Goal: Task Accomplishment & Management: Manage account settings

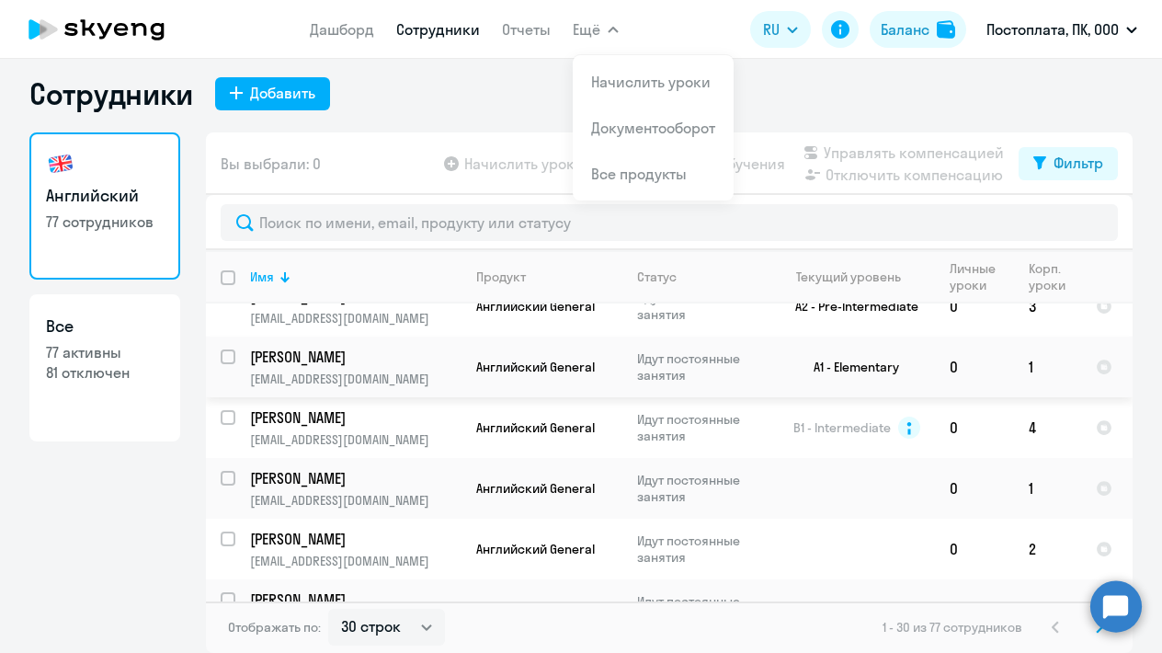
scroll to position [11, 0]
select select "100"
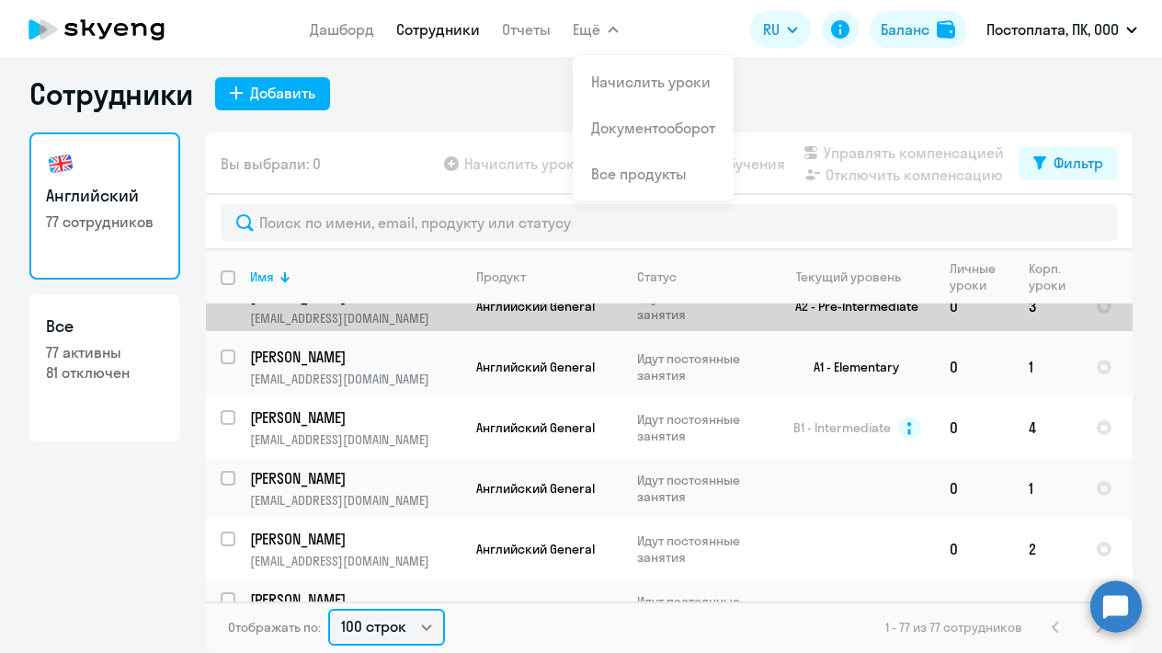
scroll to position [0, 0]
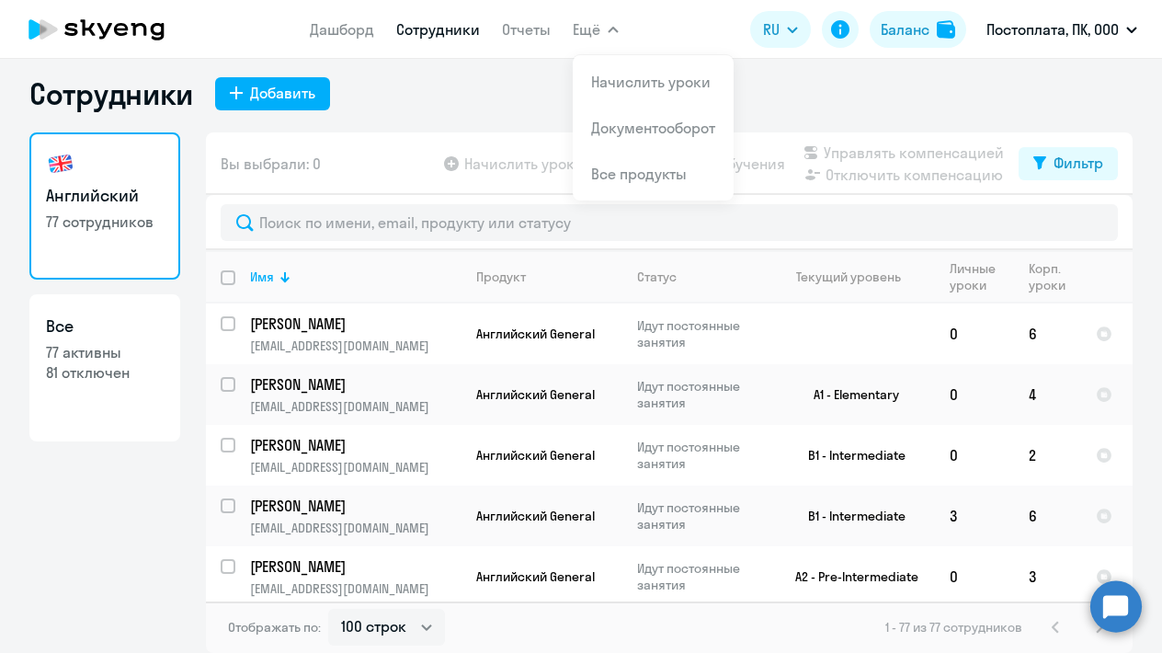
click at [829, 100] on div "Сотрудники Добавить" at bounding box center [580, 93] width 1103 height 37
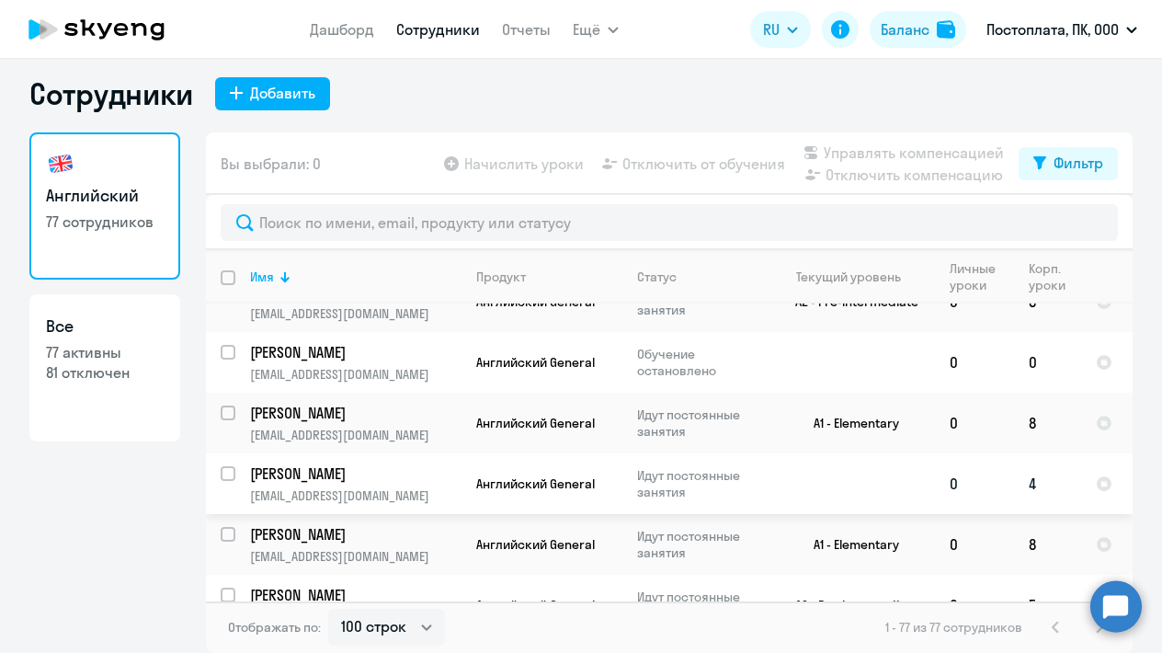
scroll to position [2956, 0]
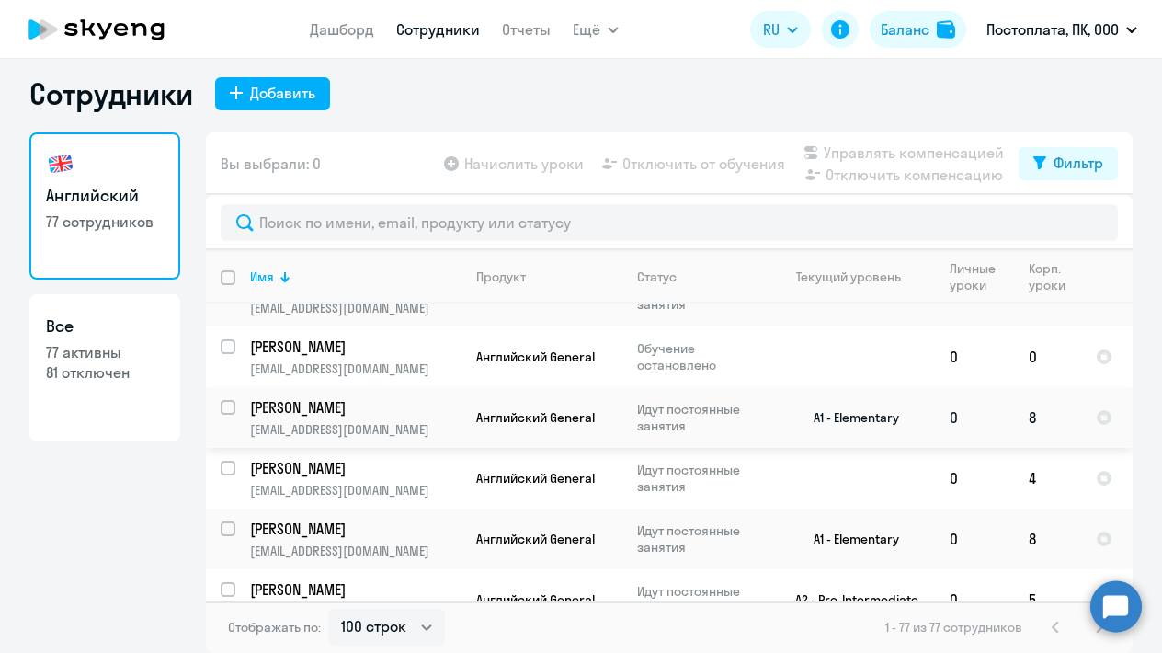
click at [303, 397] on p "[PERSON_NAME]" at bounding box center [354, 407] width 208 height 20
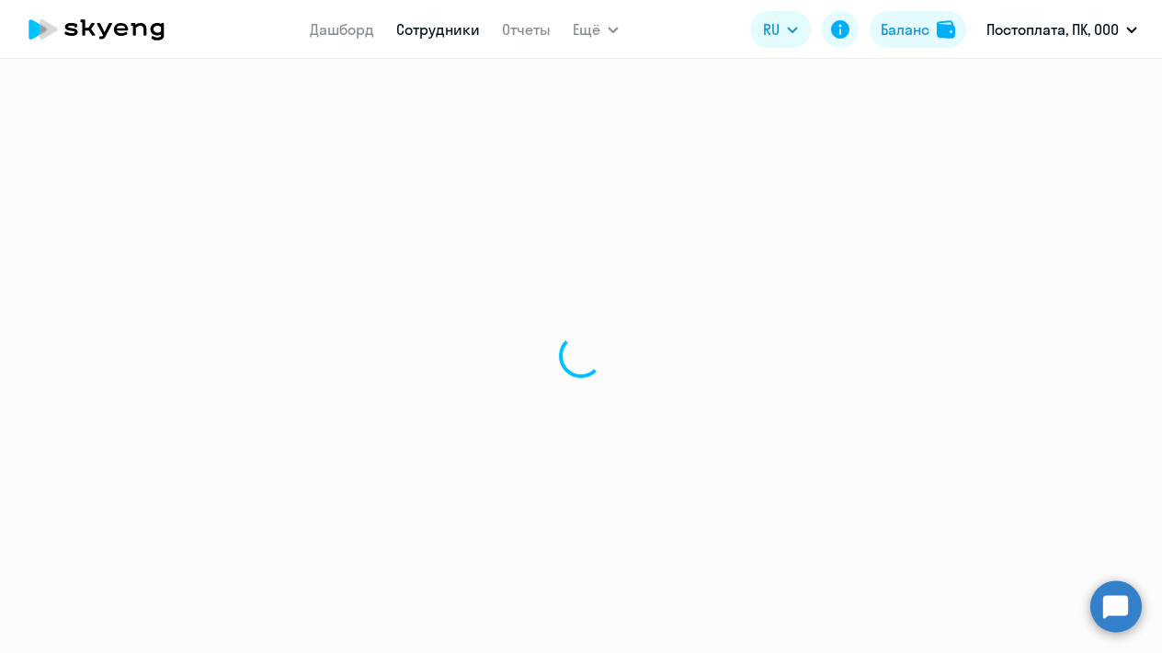
select select "english"
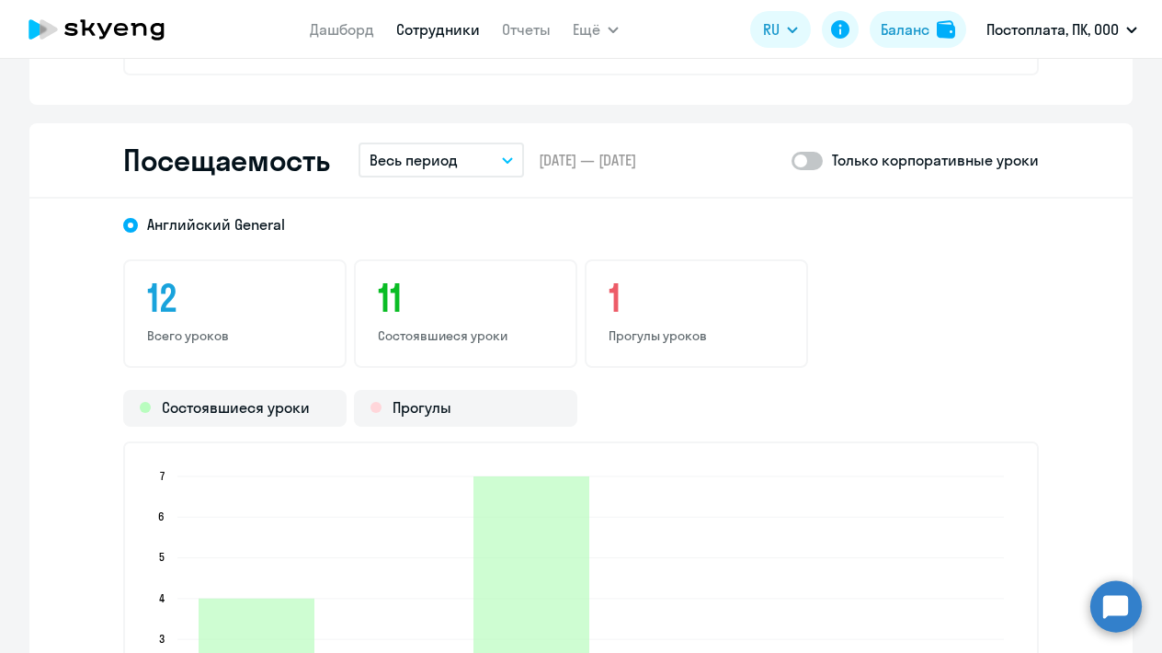
scroll to position [2342, 0]
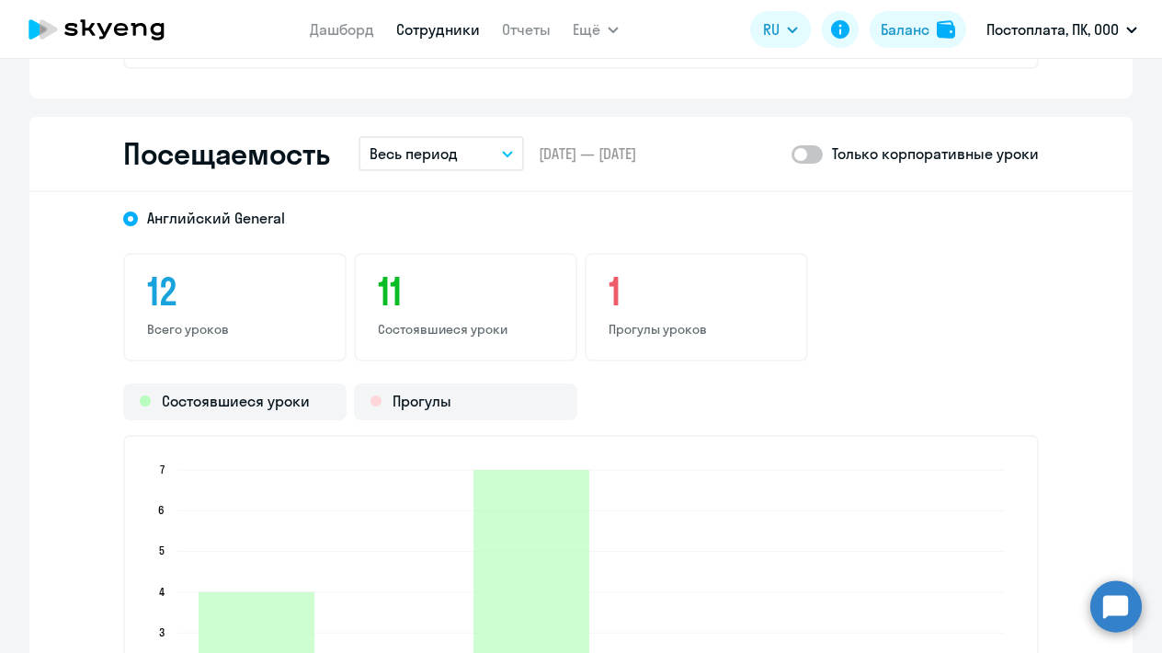
click at [810, 149] on span at bounding box center [807, 154] width 31 height 18
click at [792, 154] on input "checkbox" at bounding box center [791, 154] width 1 height 1
checkbox input "true"
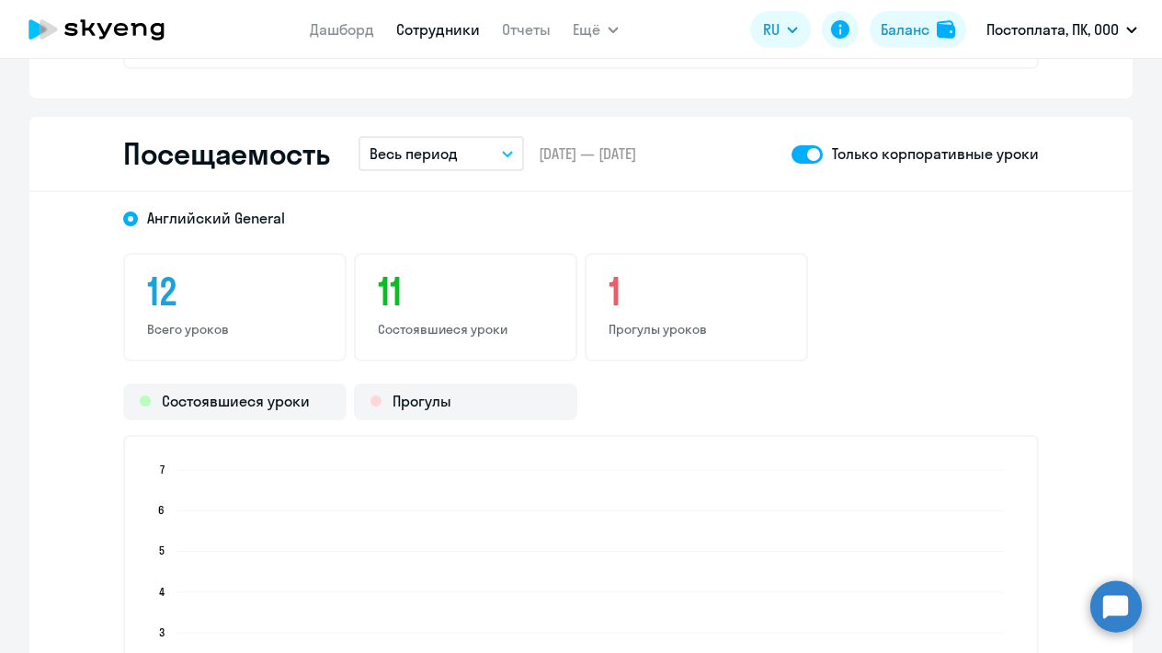
click at [388, 164] on p "Весь период" at bounding box center [414, 154] width 88 height 22
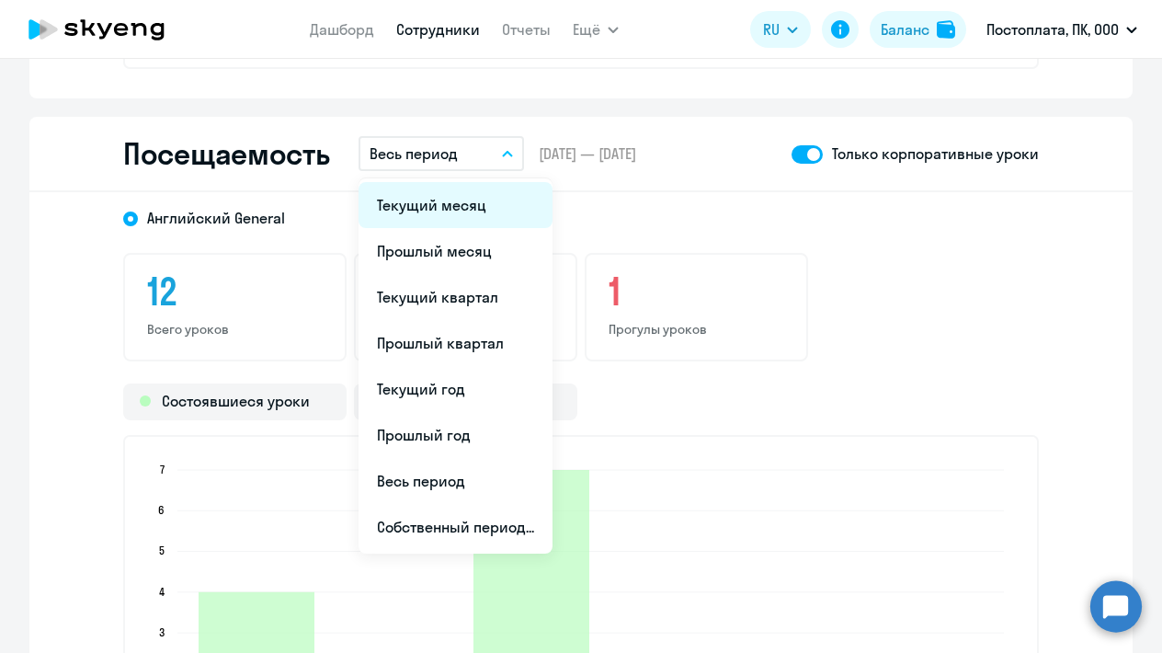
click at [406, 197] on li "Текущий месяц" at bounding box center [456, 205] width 194 height 46
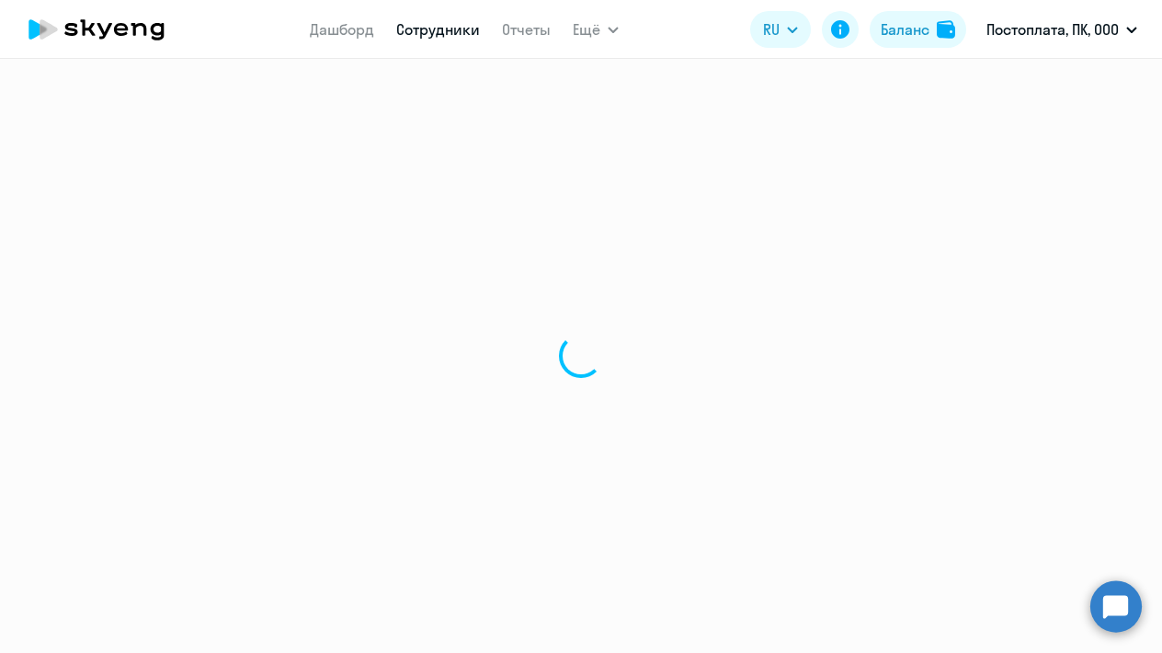
select select "30"
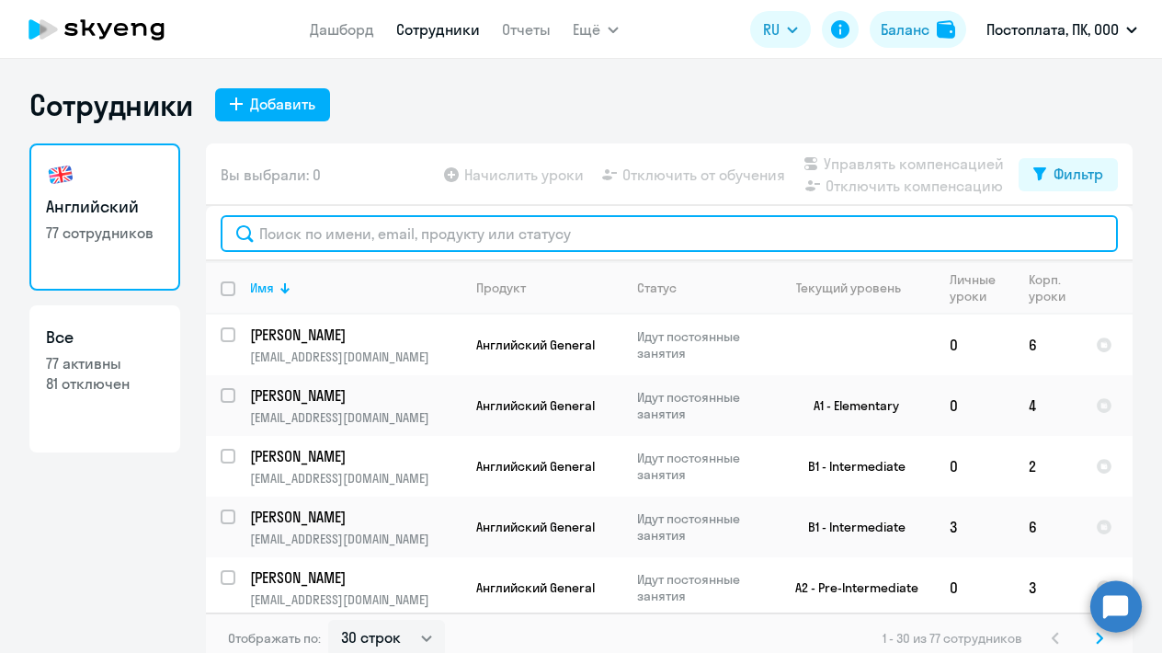
click at [290, 243] on input "text" at bounding box center [669, 233] width 897 height 37
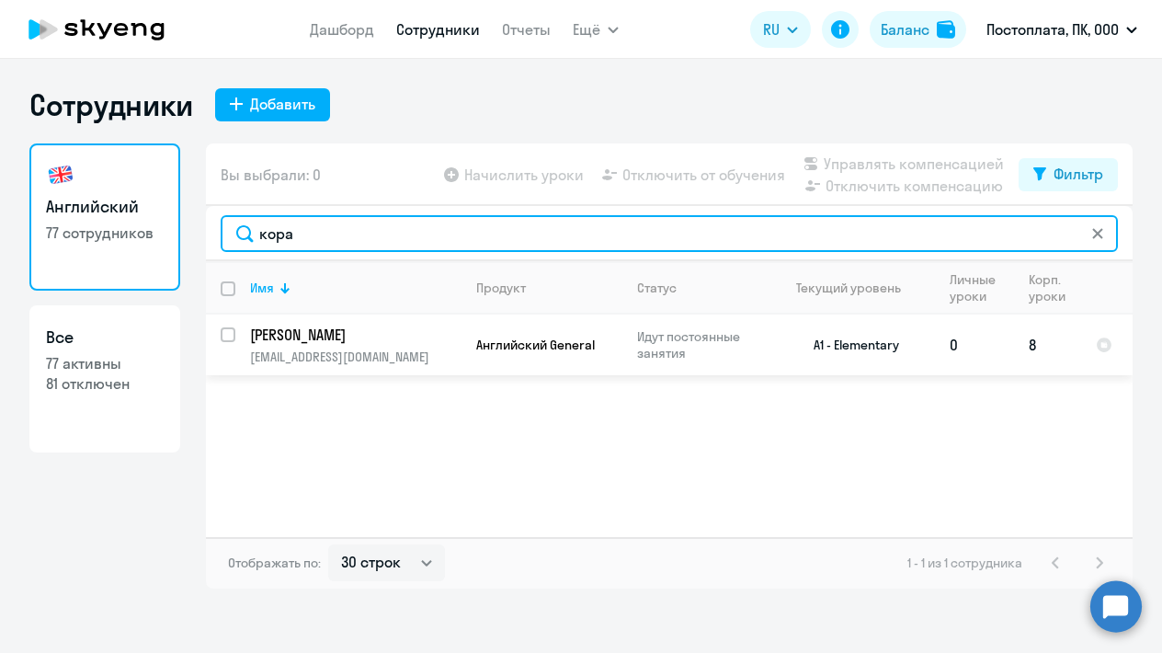
type input "кора"
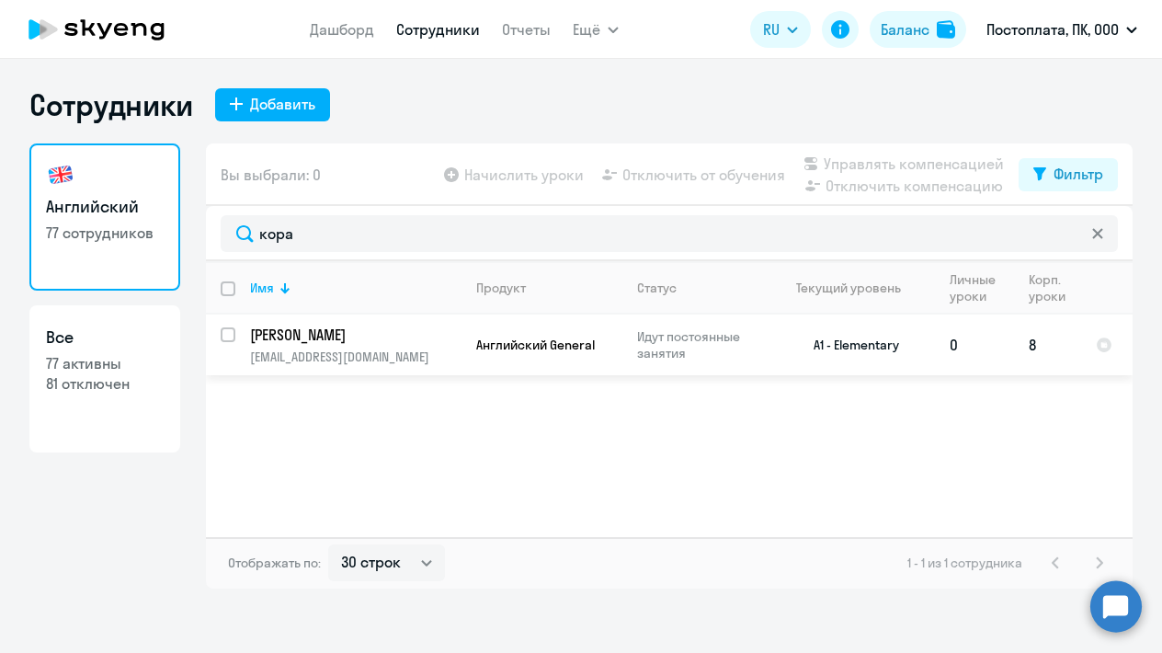
click at [222, 336] on input "select row 40755766" at bounding box center [239, 345] width 37 height 37
checkbox input "true"
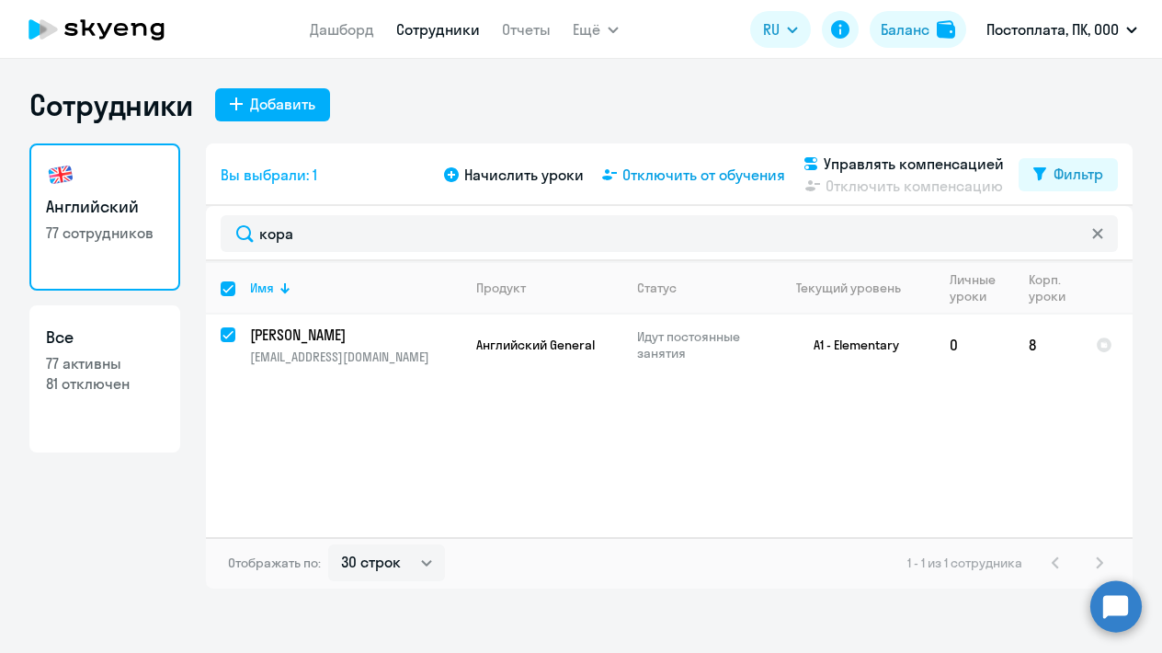
click at [676, 174] on span "Отключить от обучения" at bounding box center [704, 175] width 163 height 22
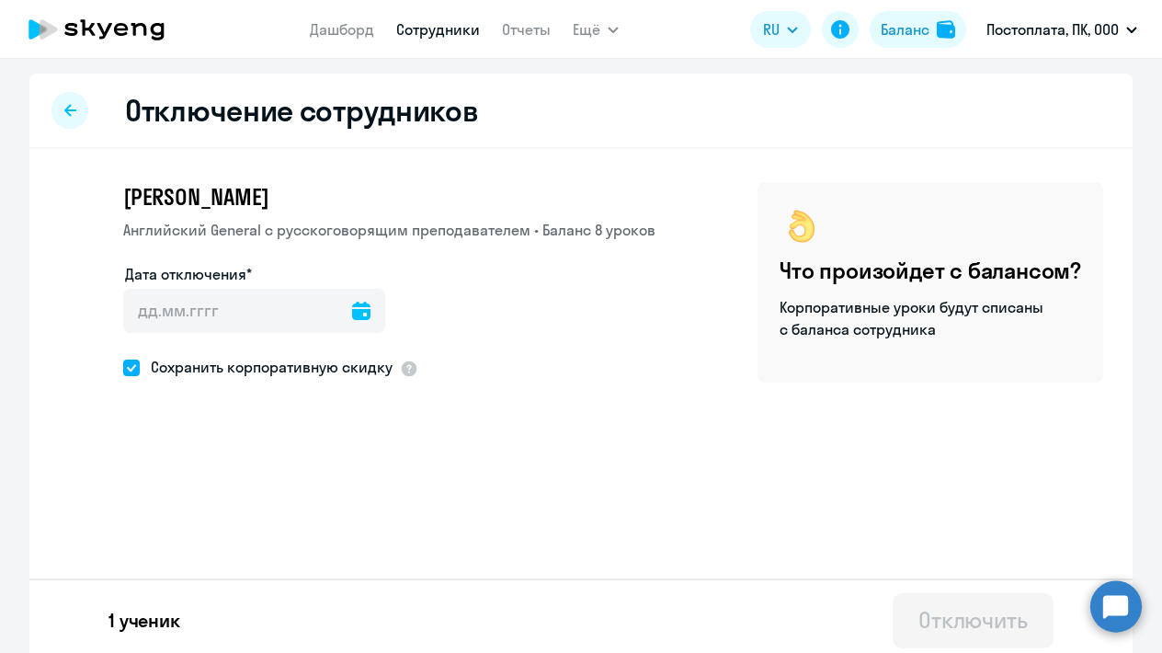
click at [371, 315] on icon at bounding box center [361, 311] width 18 height 18
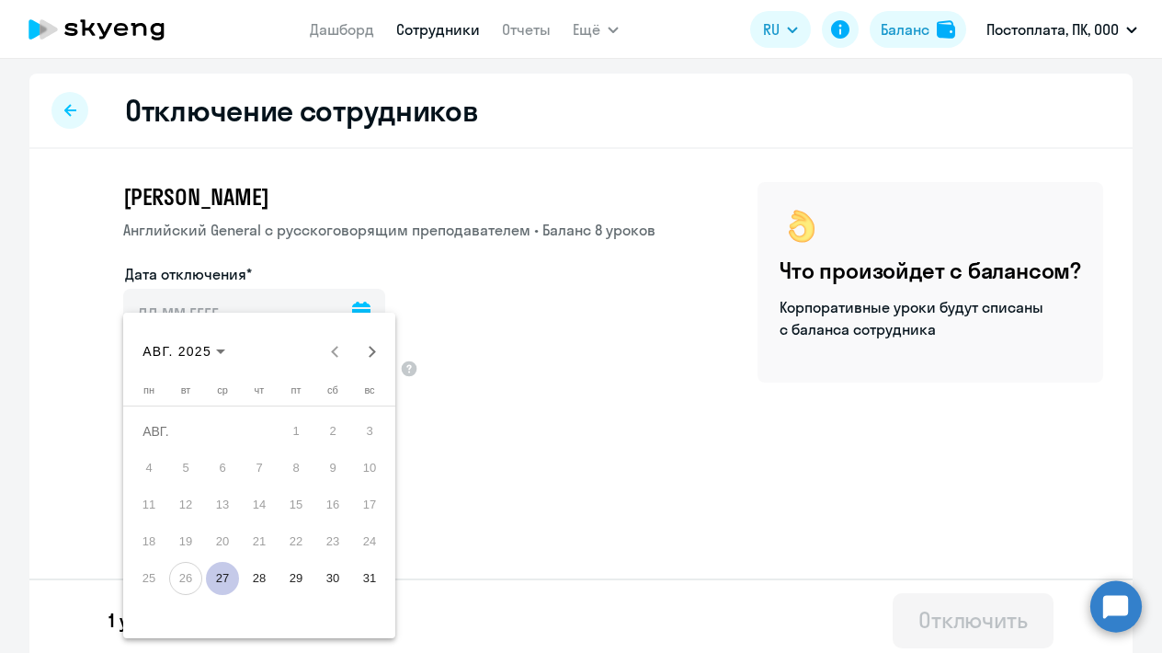
click at [219, 574] on span "27" at bounding box center [222, 578] width 33 height 33
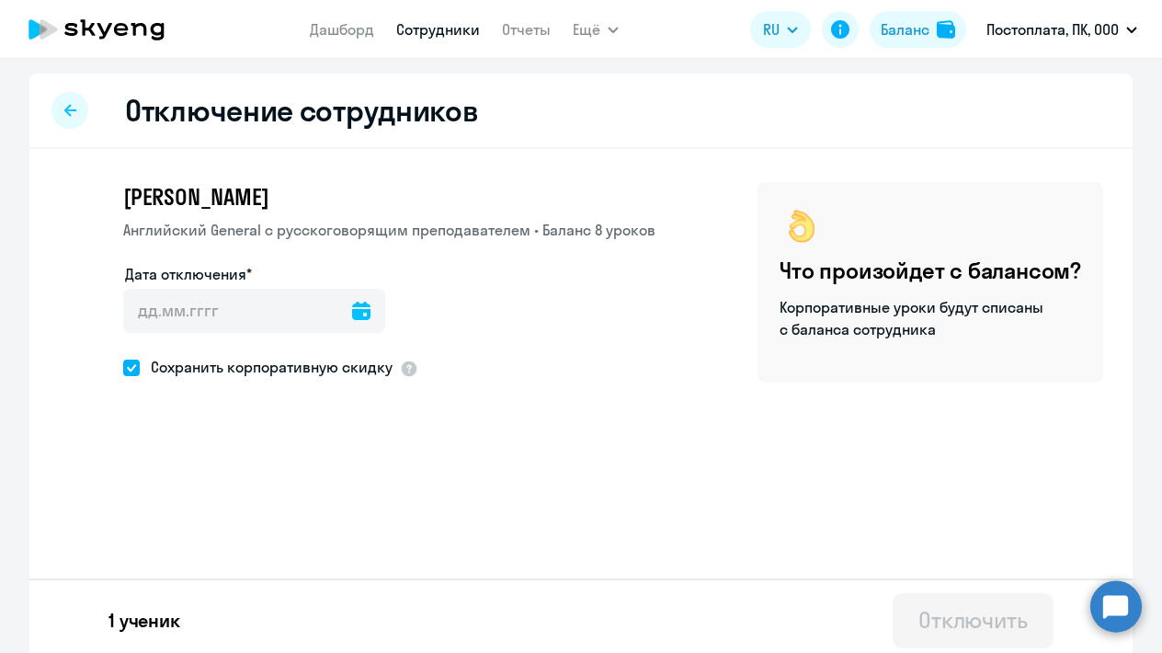
type input "[DATE]"
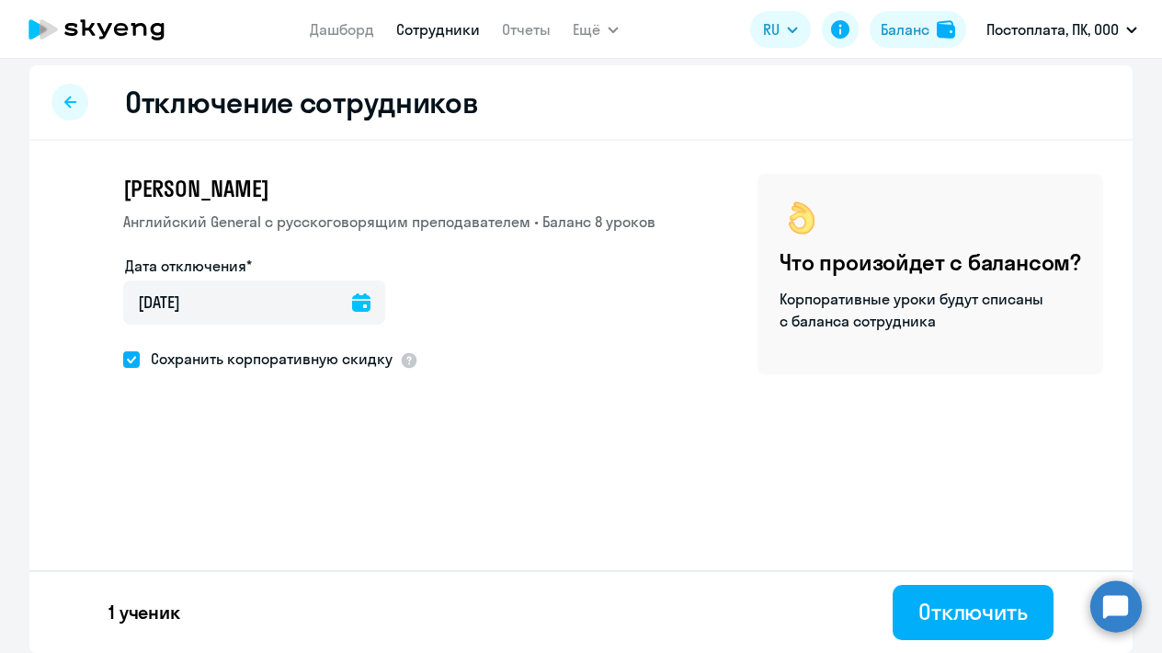
scroll to position [8, 0]
click at [934, 620] on div "Отключить" at bounding box center [973, 611] width 109 height 29
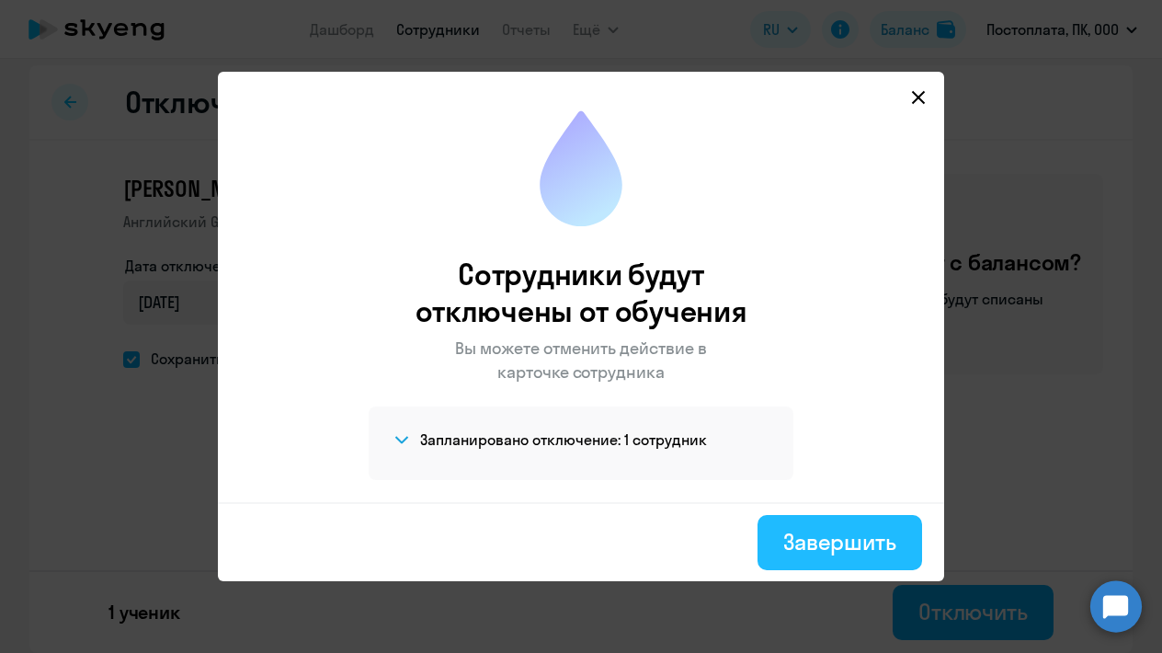
click at [842, 529] on div "Завершить" at bounding box center [839, 541] width 113 height 29
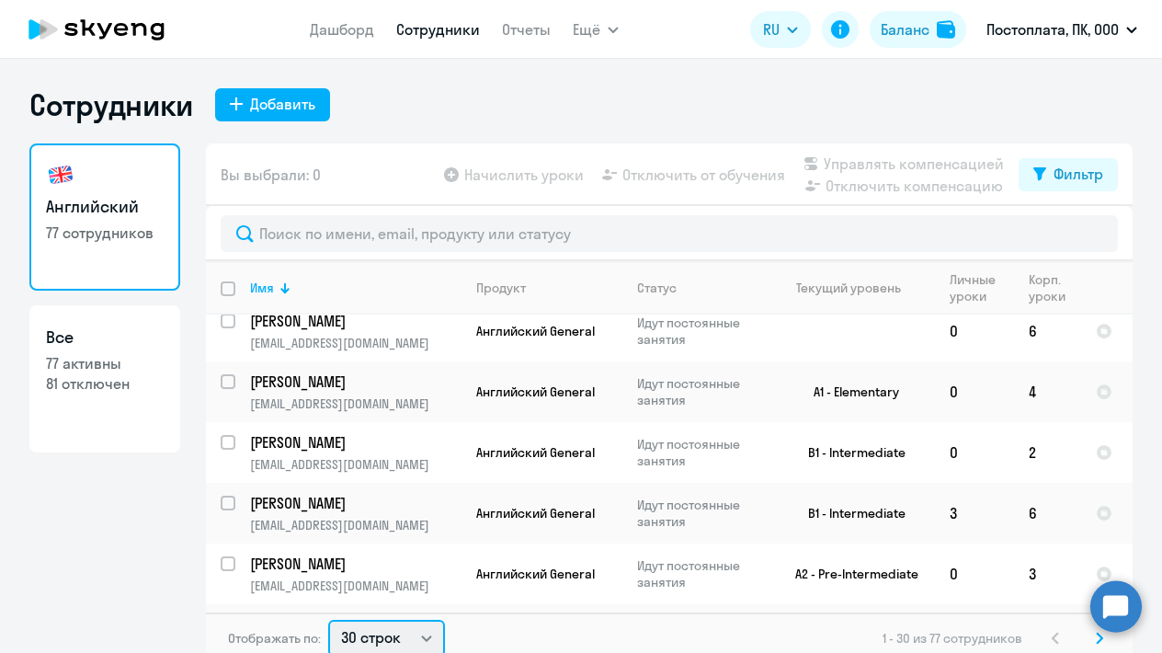
scroll to position [4, 0]
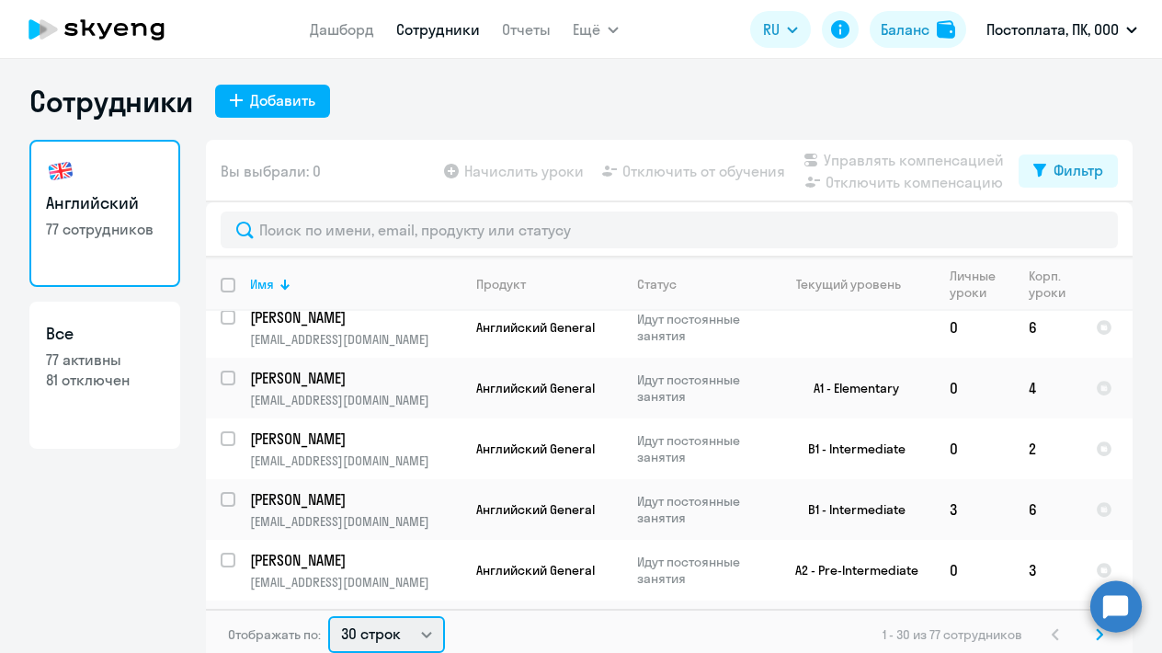
select select "100"
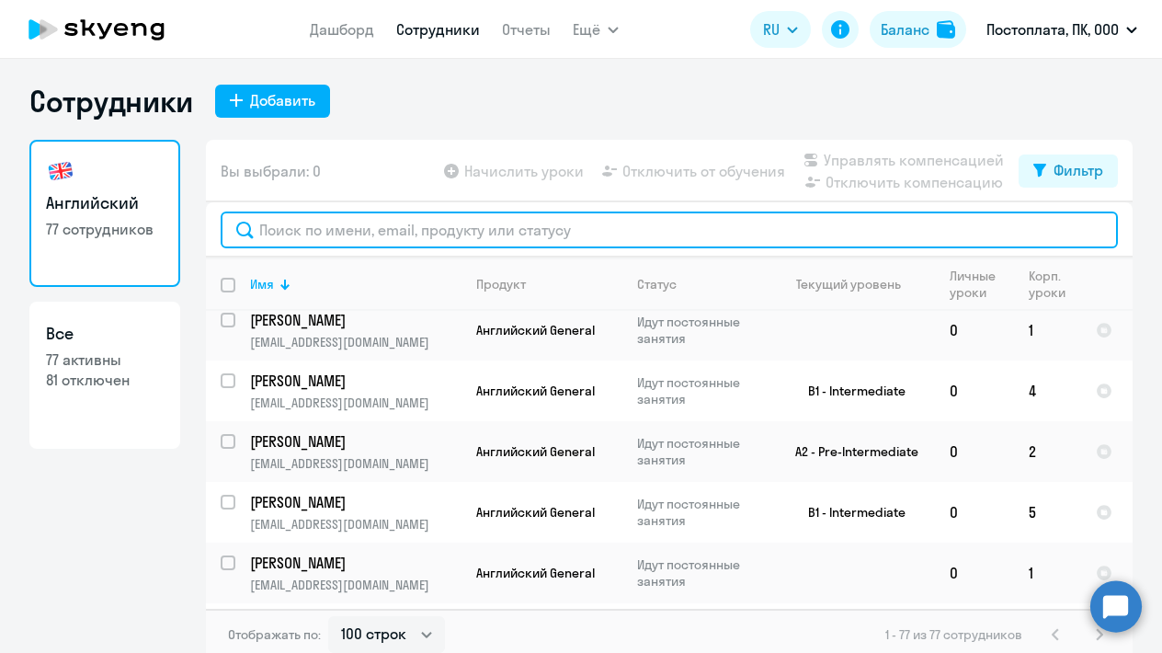
click at [390, 236] on input "text" at bounding box center [669, 229] width 897 height 37
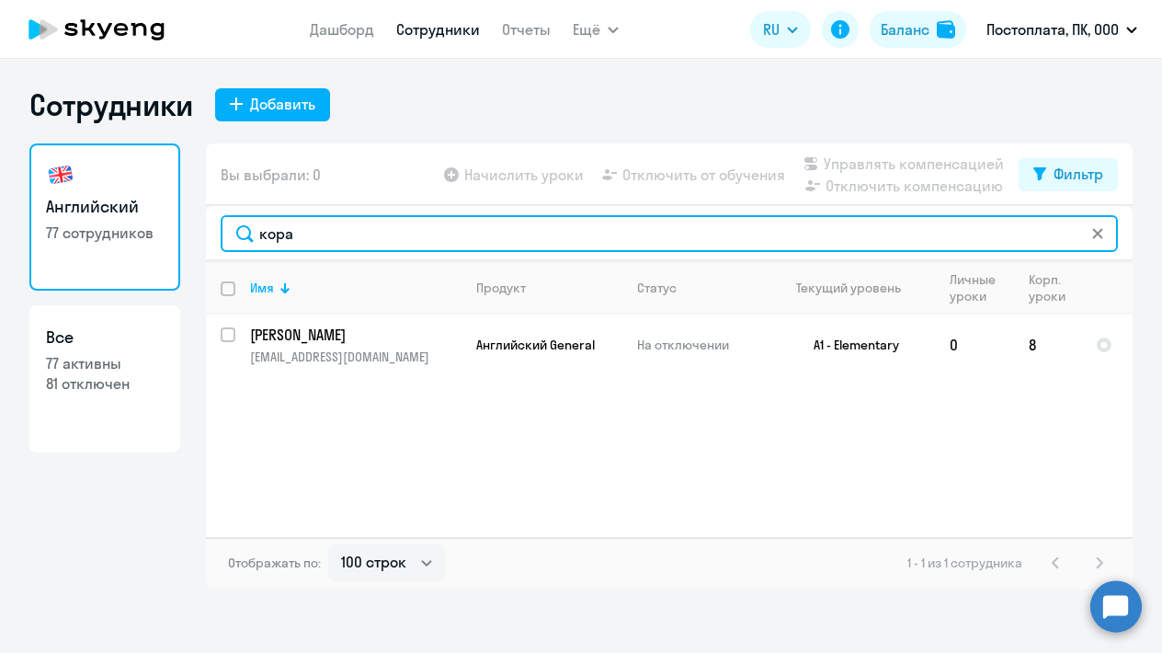
scroll to position [0, 0]
type input "кора"
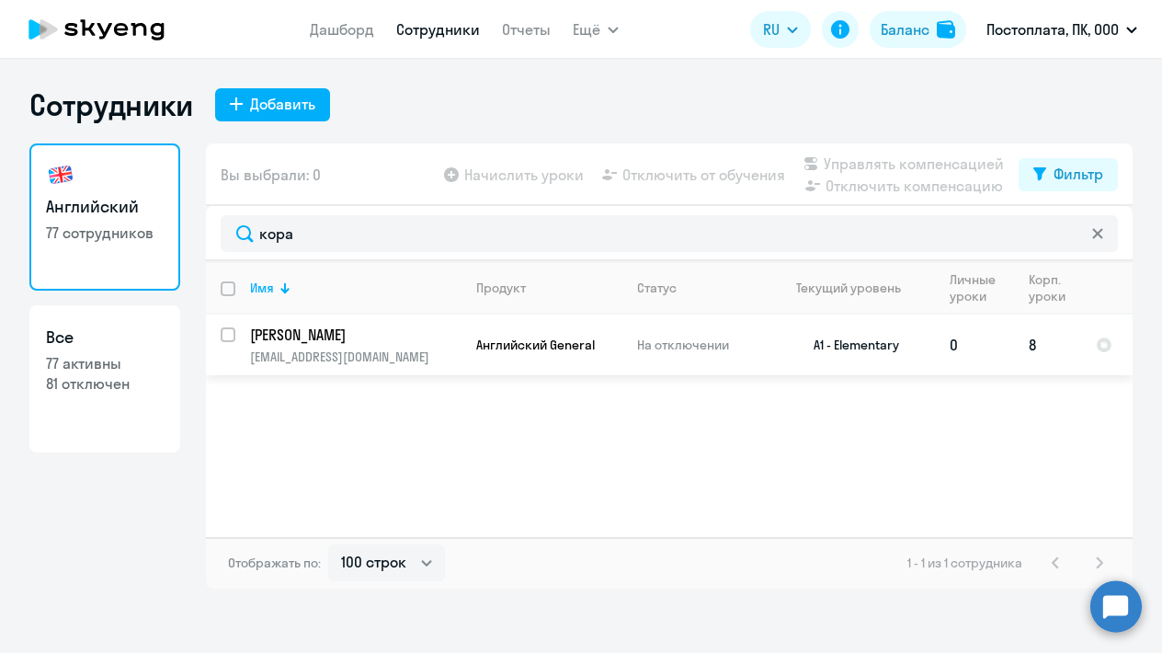
click at [334, 332] on p "[PERSON_NAME]" at bounding box center [354, 335] width 208 height 20
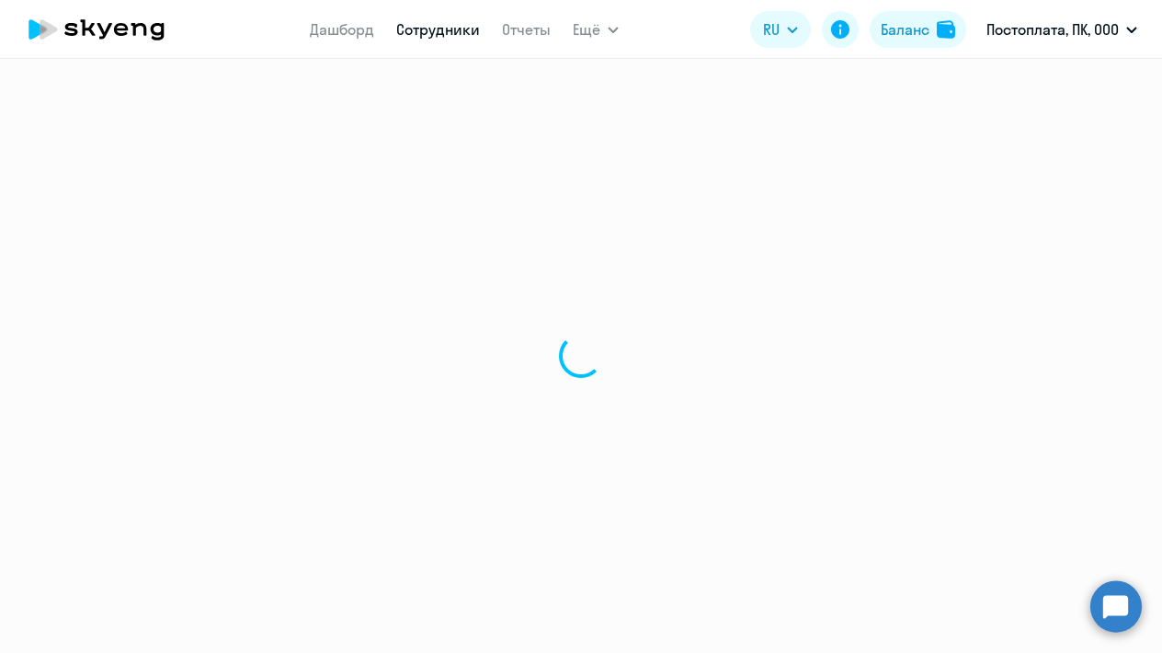
select select "english"
select select "30"
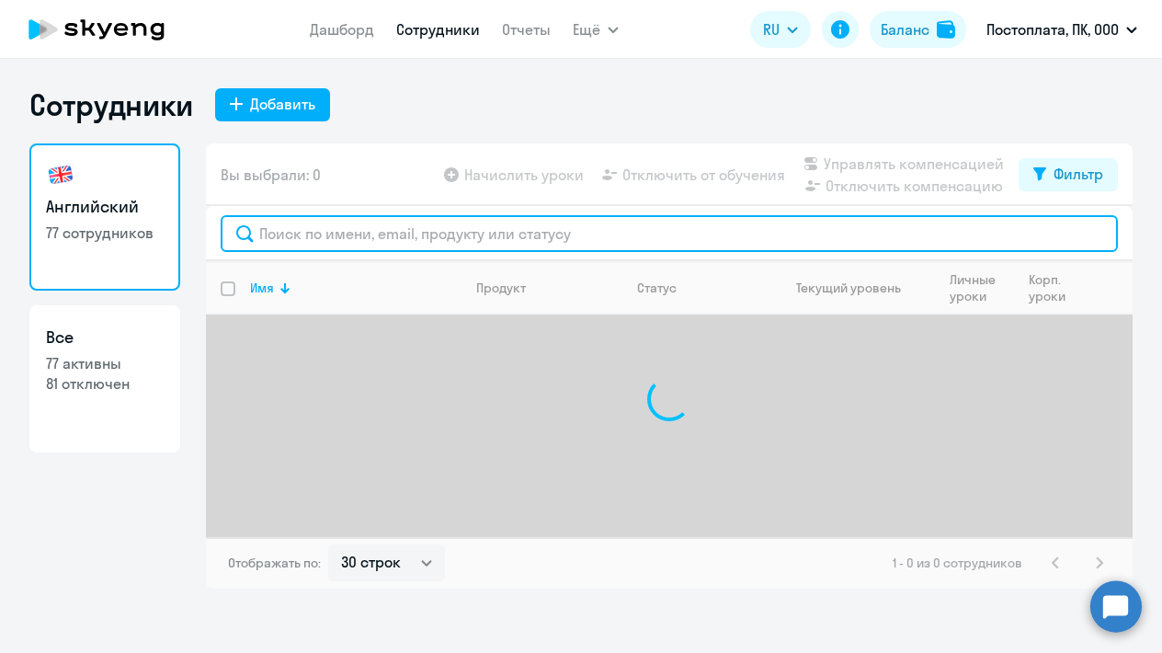
click at [302, 230] on input "text" at bounding box center [669, 233] width 897 height 37
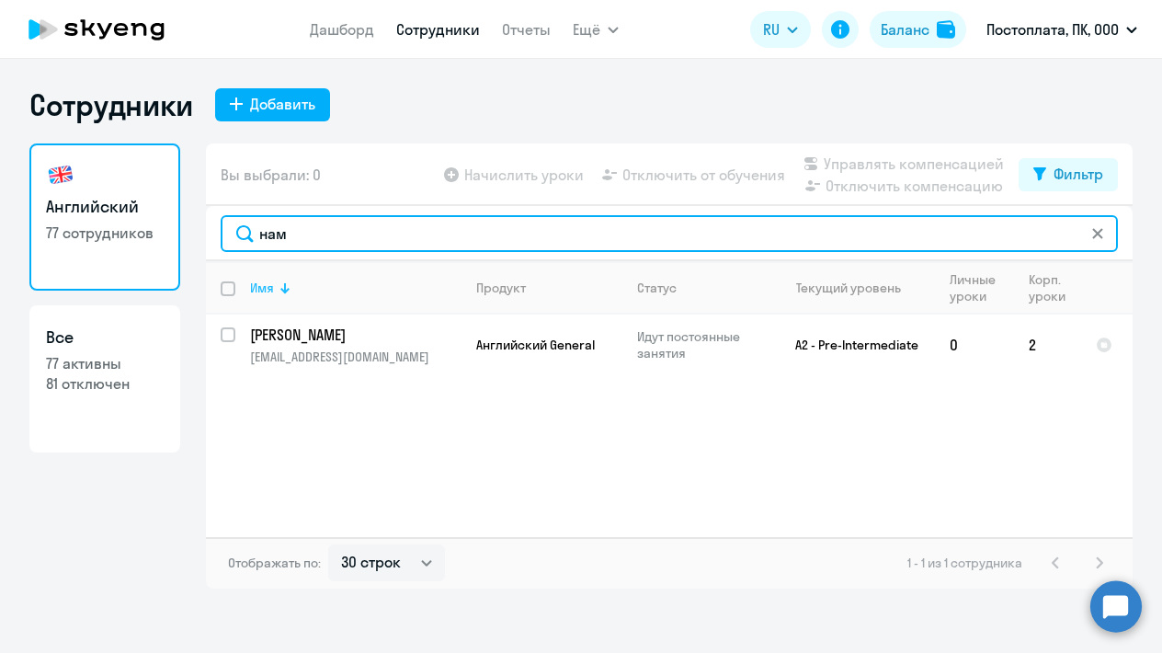
type input "нам"
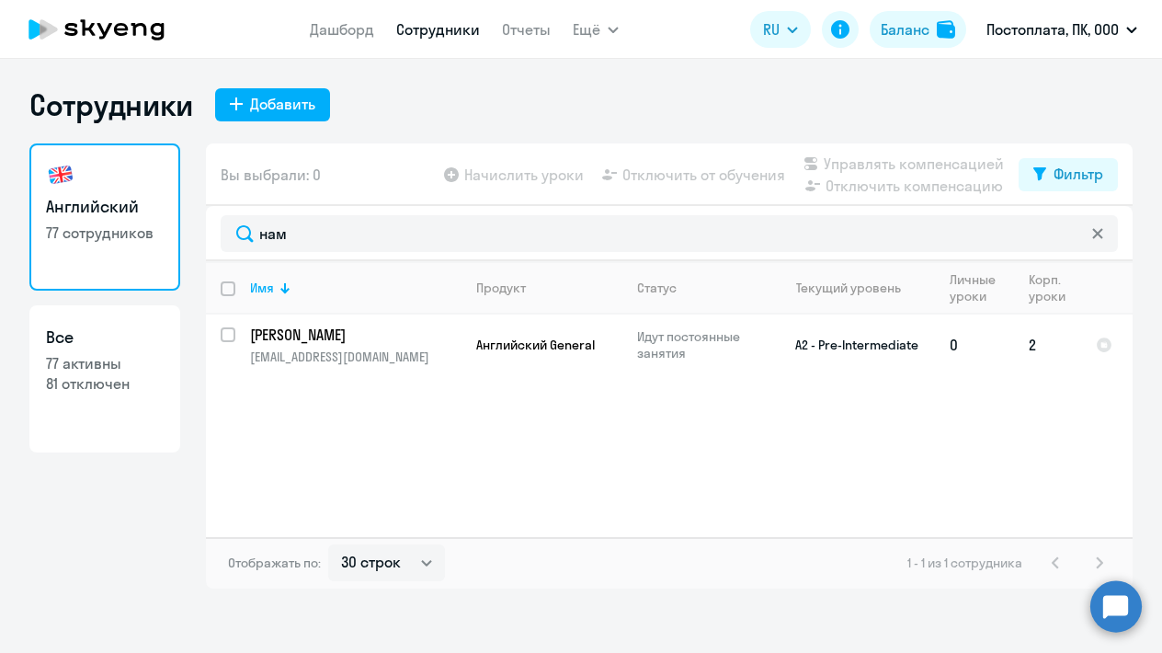
drag, startPoint x: 292, startPoint y: 266, endPoint x: 231, endPoint y: 337, distance: 93.9
click at [231, 337] on input "select row 41047092" at bounding box center [239, 345] width 37 height 37
checkbox input "true"
checkbox input "false"
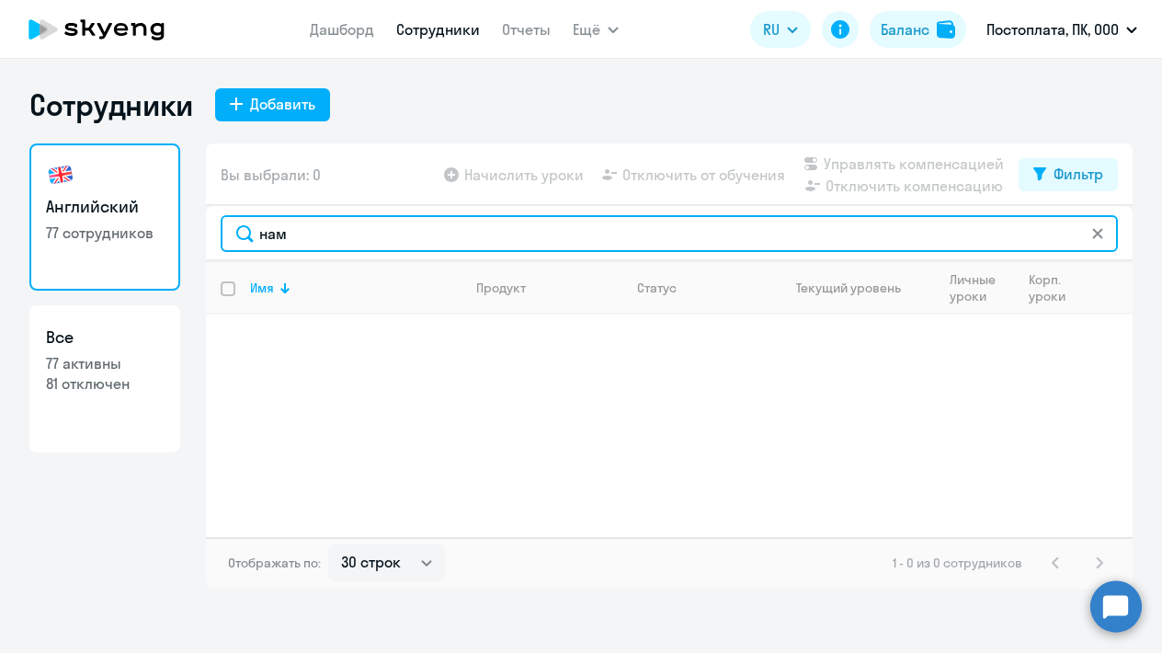
click at [302, 234] on input "нам" at bounding box center [669, 233] width 897 height 37
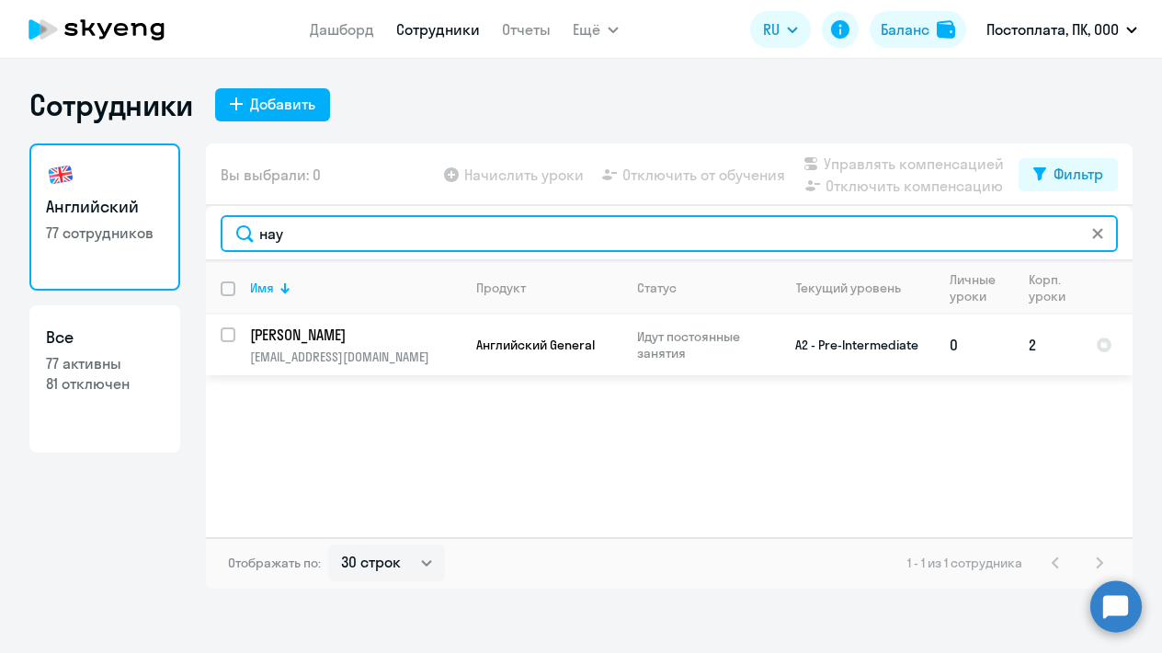
type input "нау"
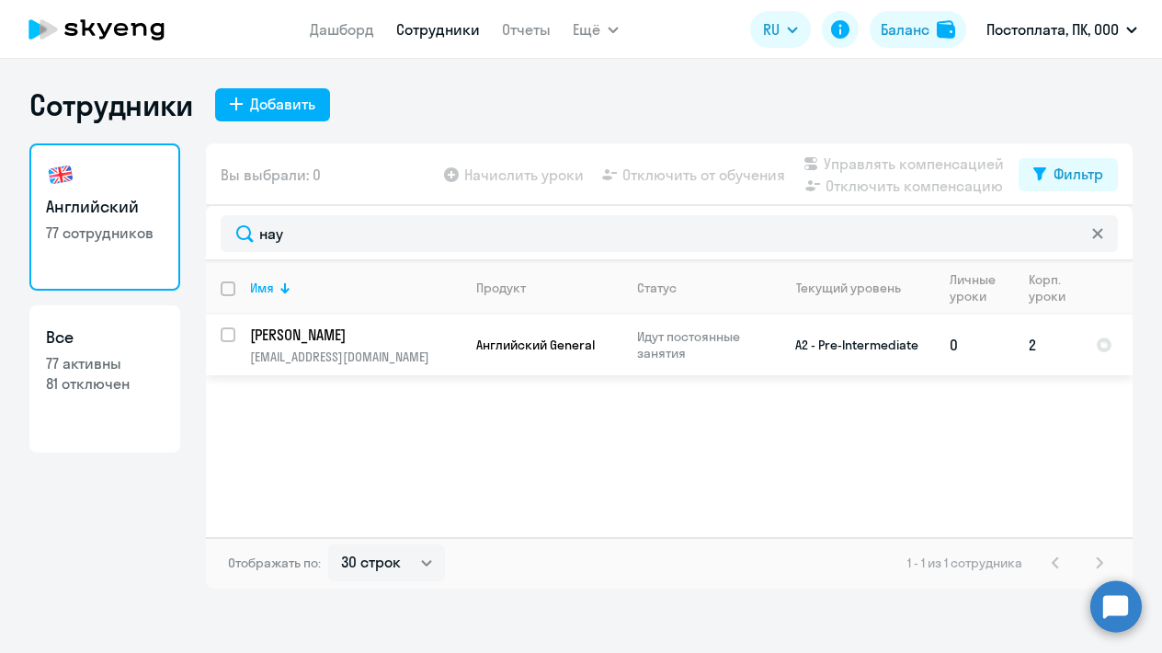
click at [223, 338] on input "select row 41047092" at bounding box center [239, 345] width 37 height 37
checkbox input "true"
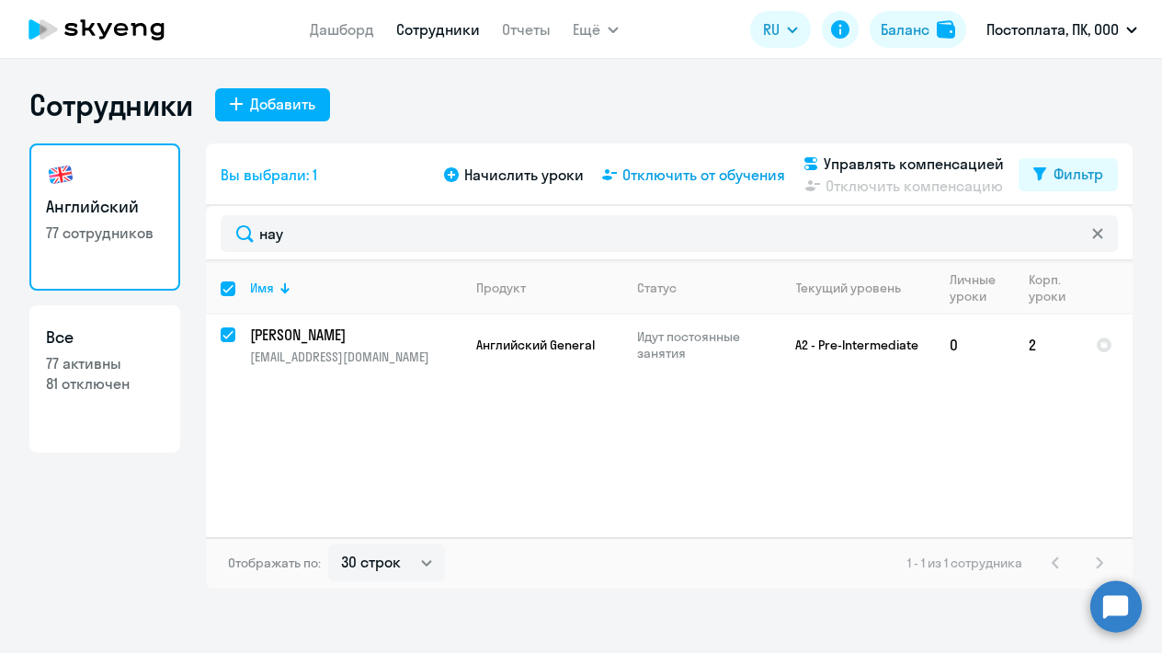
click at [646, 178] on span "Отключить от обучения" at bounding box center [704, 175] width 163 height 22
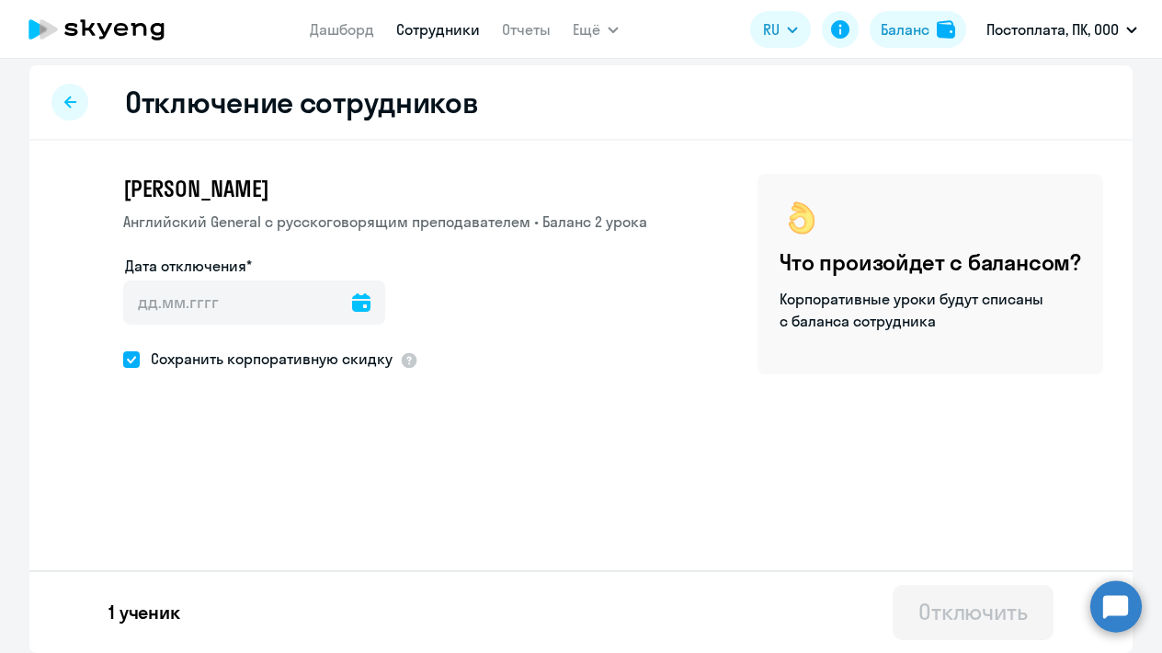
scroll to position [8, 0]
click at [66, 105] on icon at bounding box center [70, 102] width 12 height 13
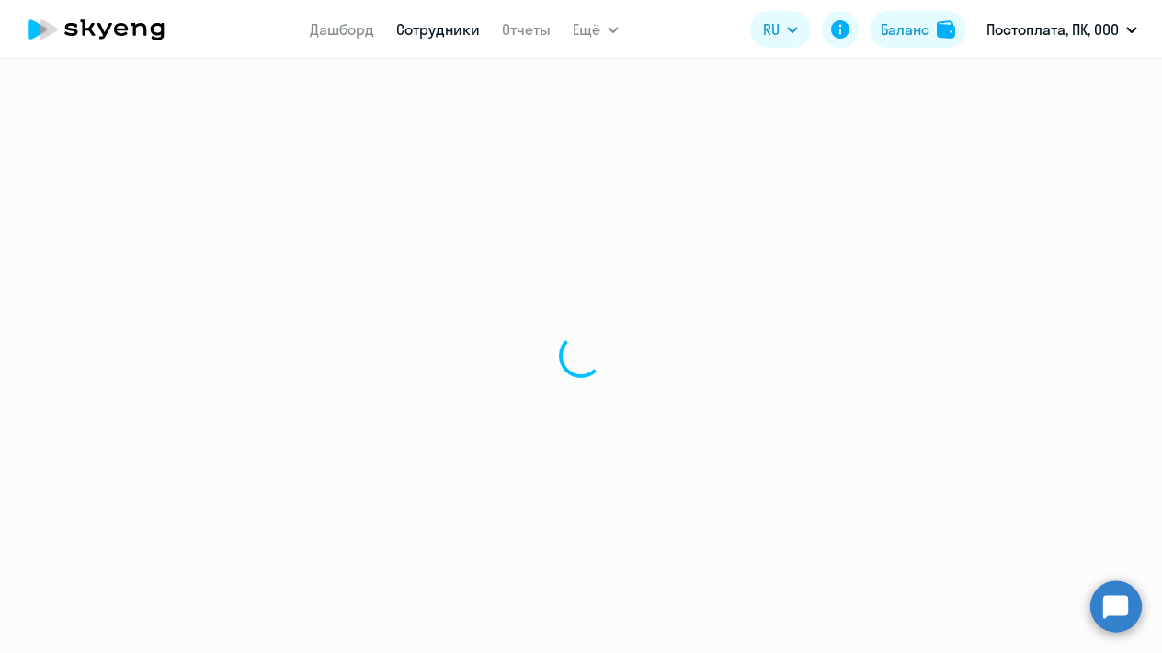
select select "30"
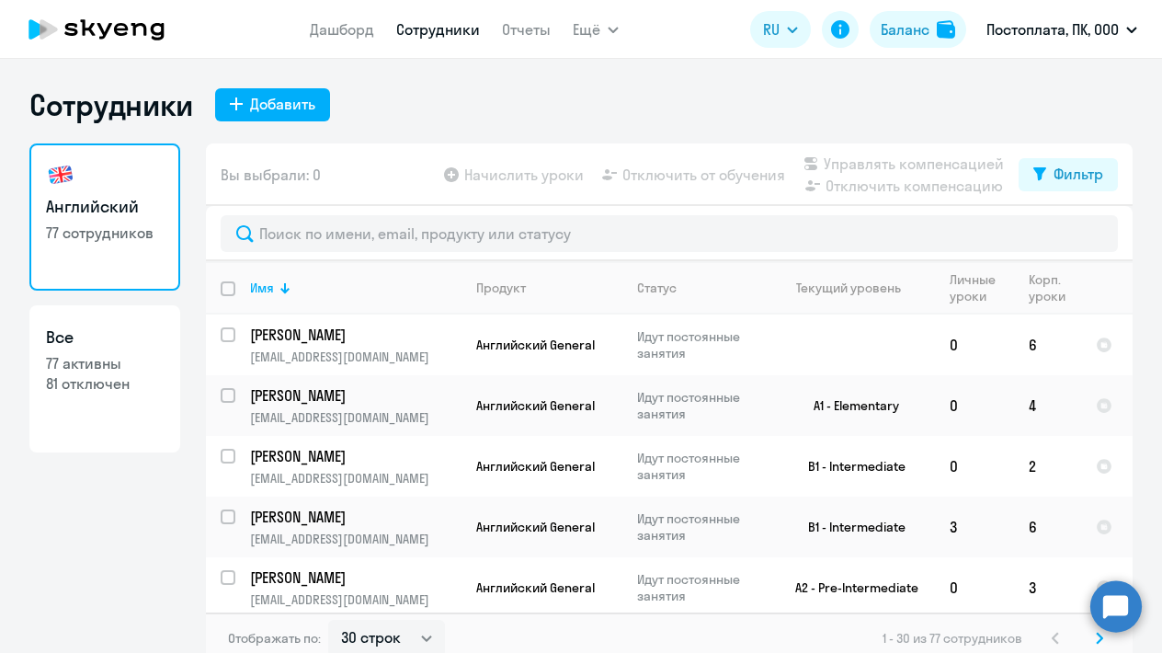
click at [1104, 612] on circle at bounding box center [1116, 605] width 51 height 51
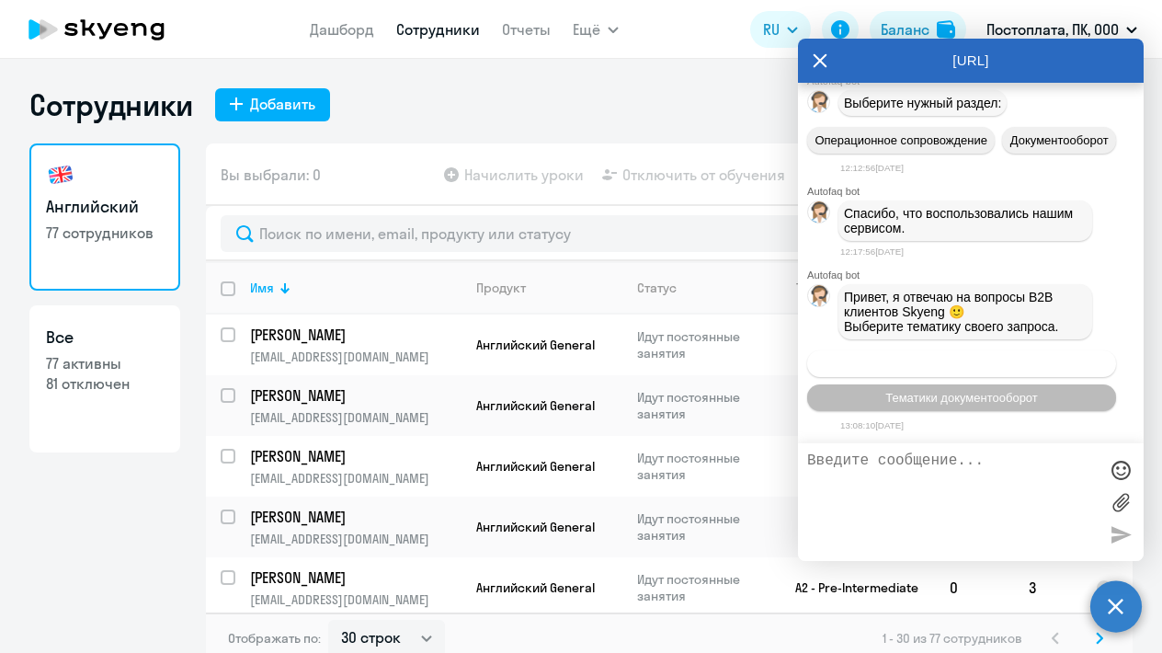
scroll to position [47915, 0]
click at [934, 363] on span "Операционное сопровождение" at bounding box center [961, 364] width 173 height 14
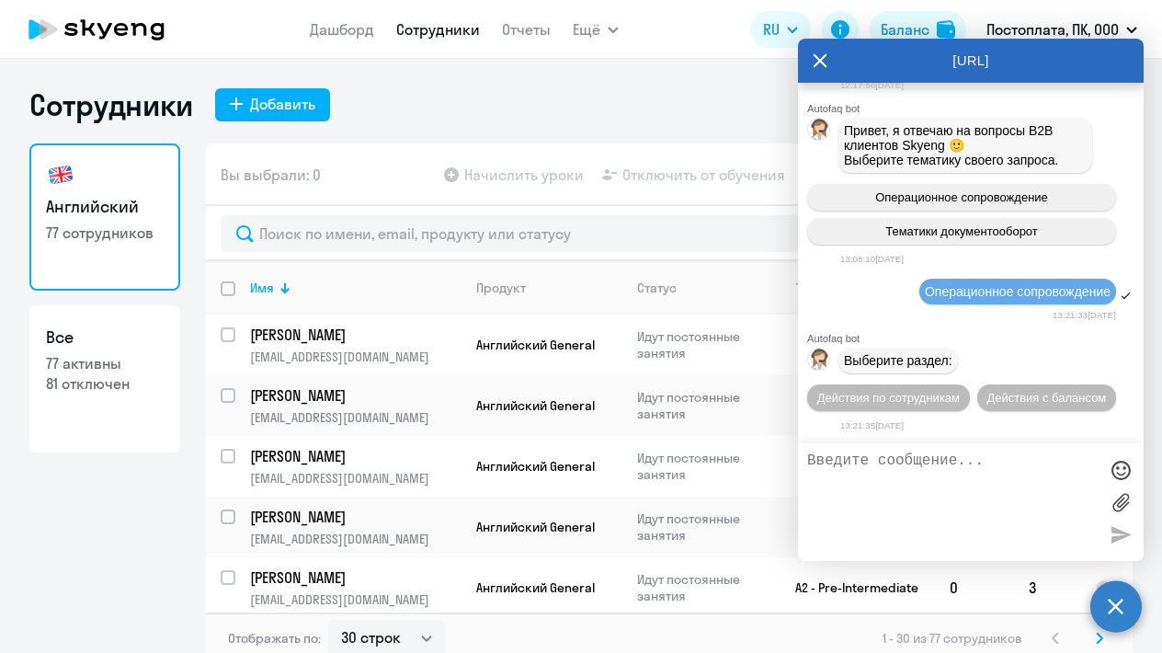
scroll to position [48084, 0]
click at [945, 392] on span "Действия по сотрудникам" at bounding box center [888, 398] width 143 height 14
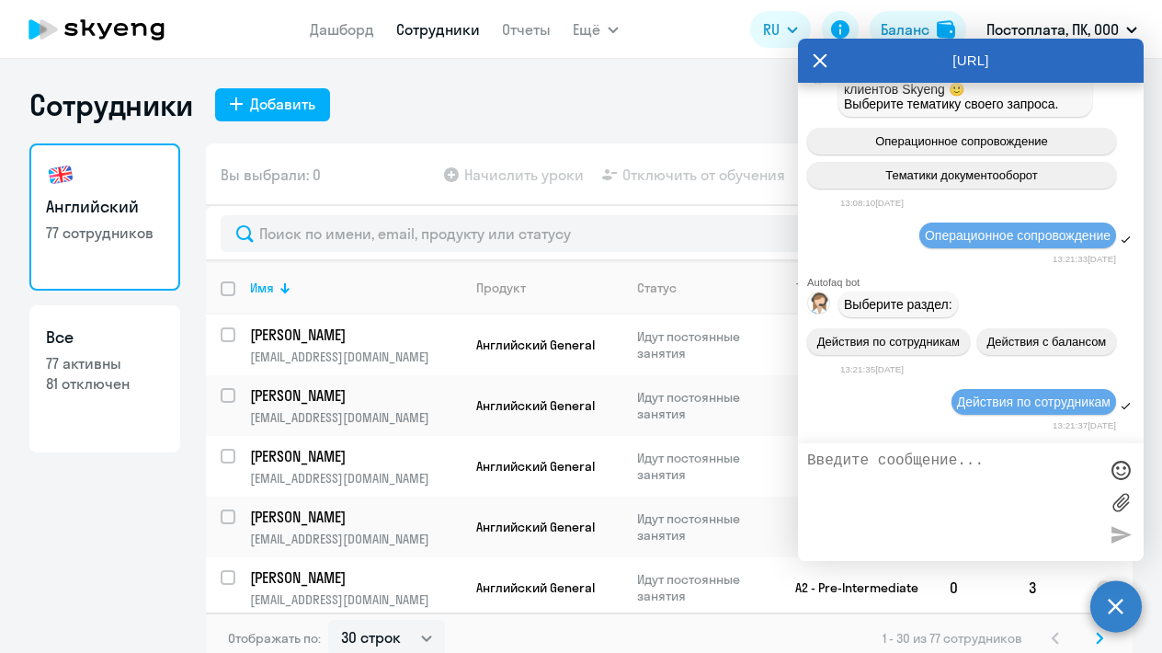
scroll to position [48325, 0]
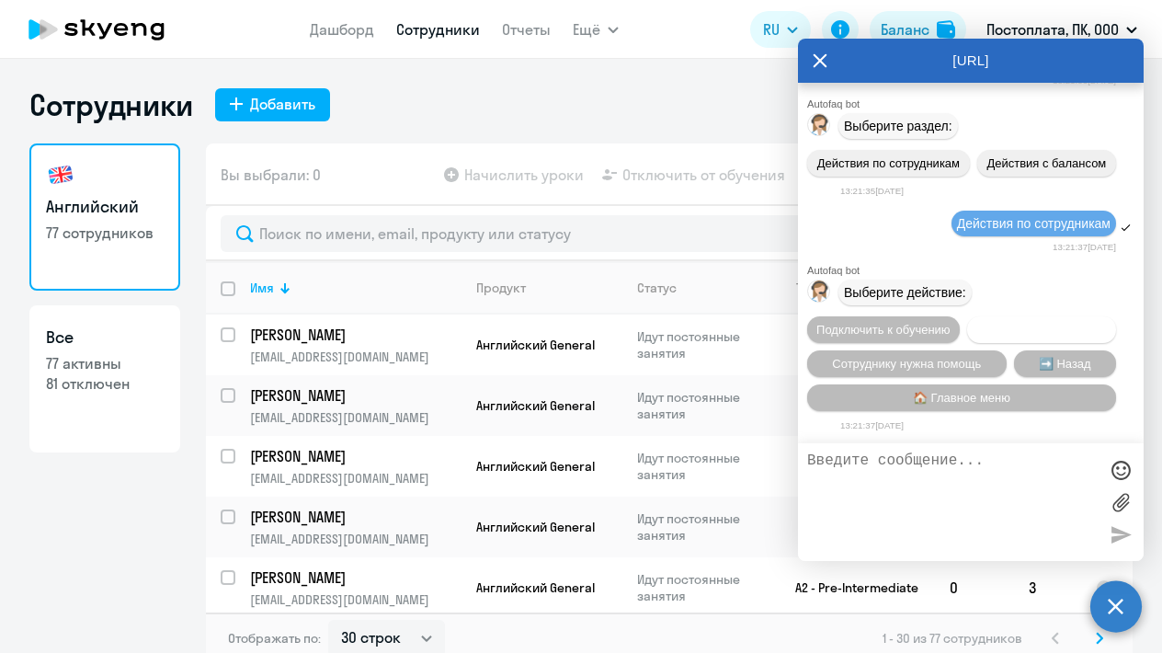
click at [978, 323] on span "Отключить от обучения" at bounding box center [1042, 330] width 131 height 14
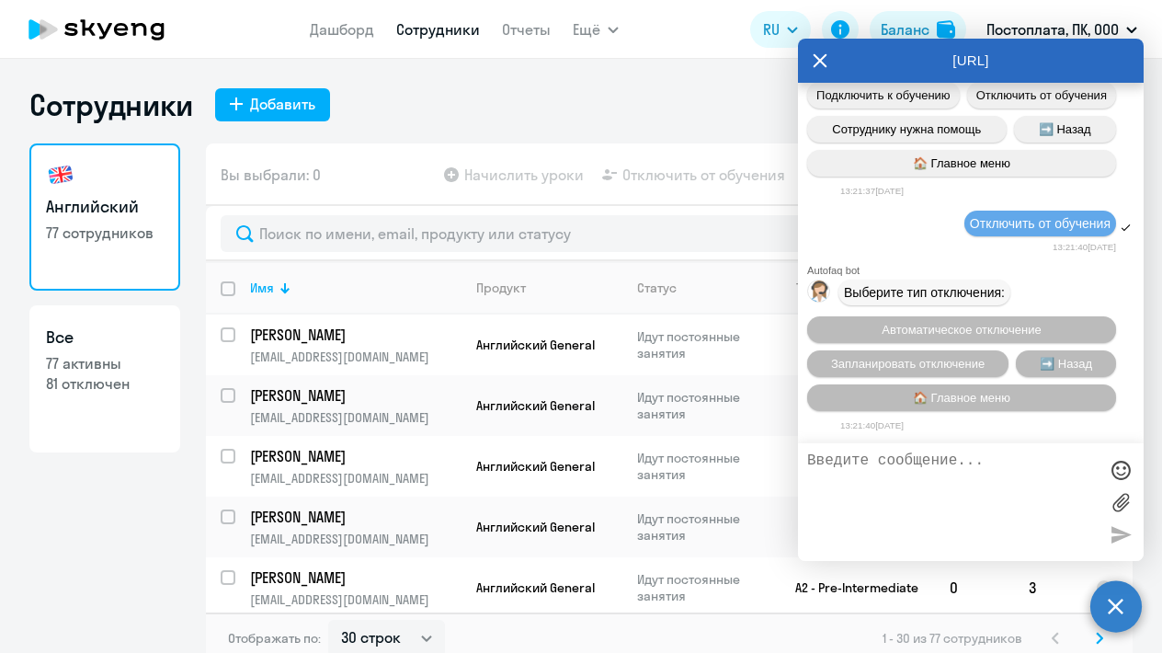
scroll to position [48567, 0]
click at [963, 357] on span "Запланировать отключение" at bounding box center [908, 364] width 154 height 14
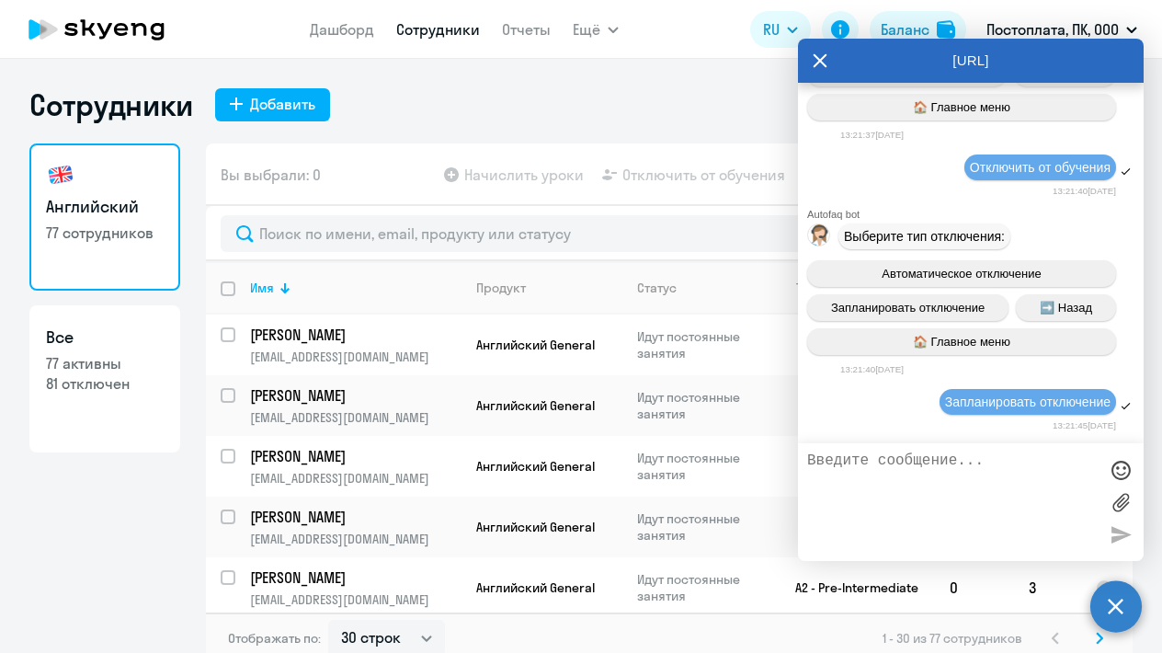
click at [903, 458] on textarea at bounding box center [952, 501] width 291 height 99
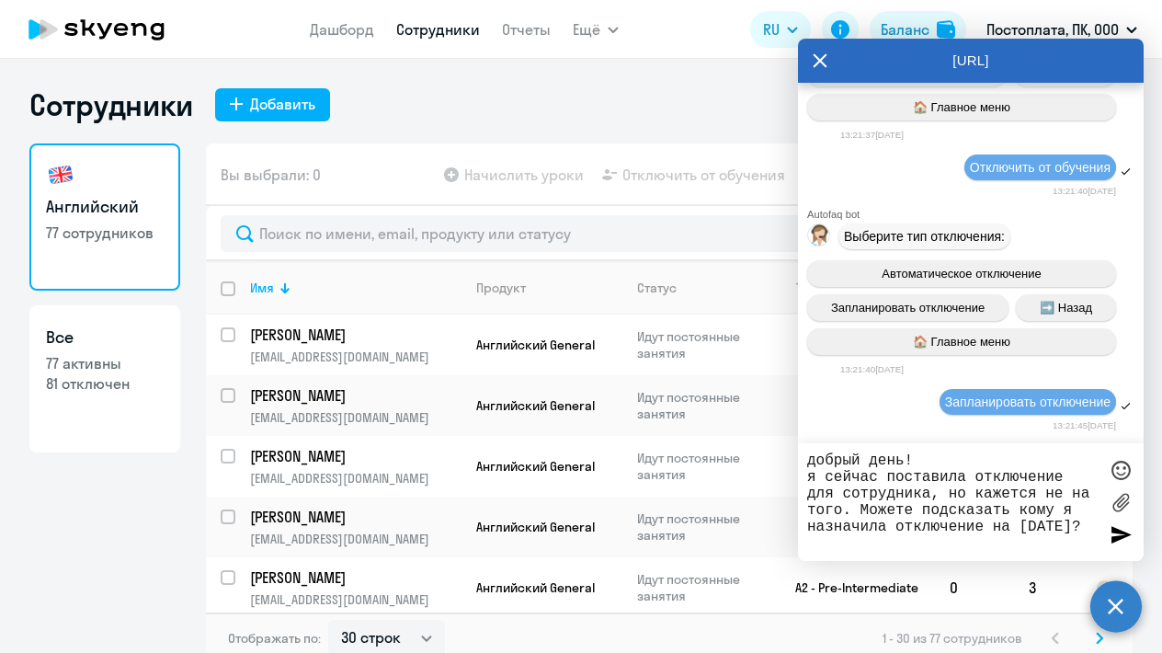
type textarea "добрый день! я сейчас поставила отключение для сотрудника, но кажется не на тог…"
click at [1114, 543] on div at bounding box center [1121, 534] width 28 height 28
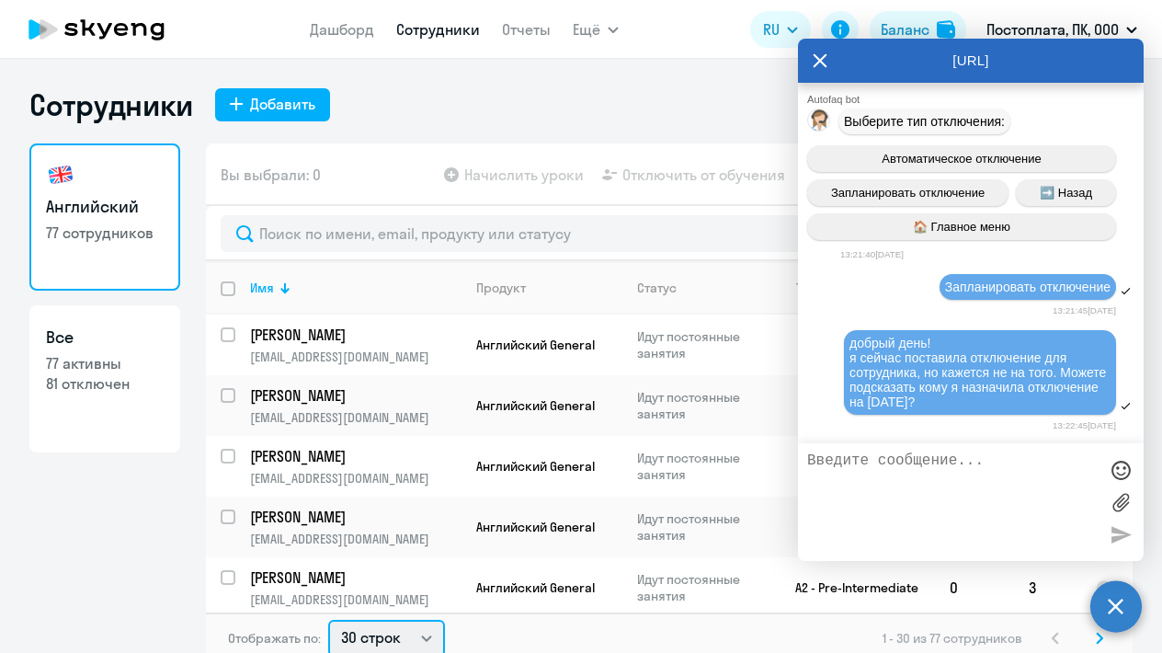
scroll to position [4, 0]
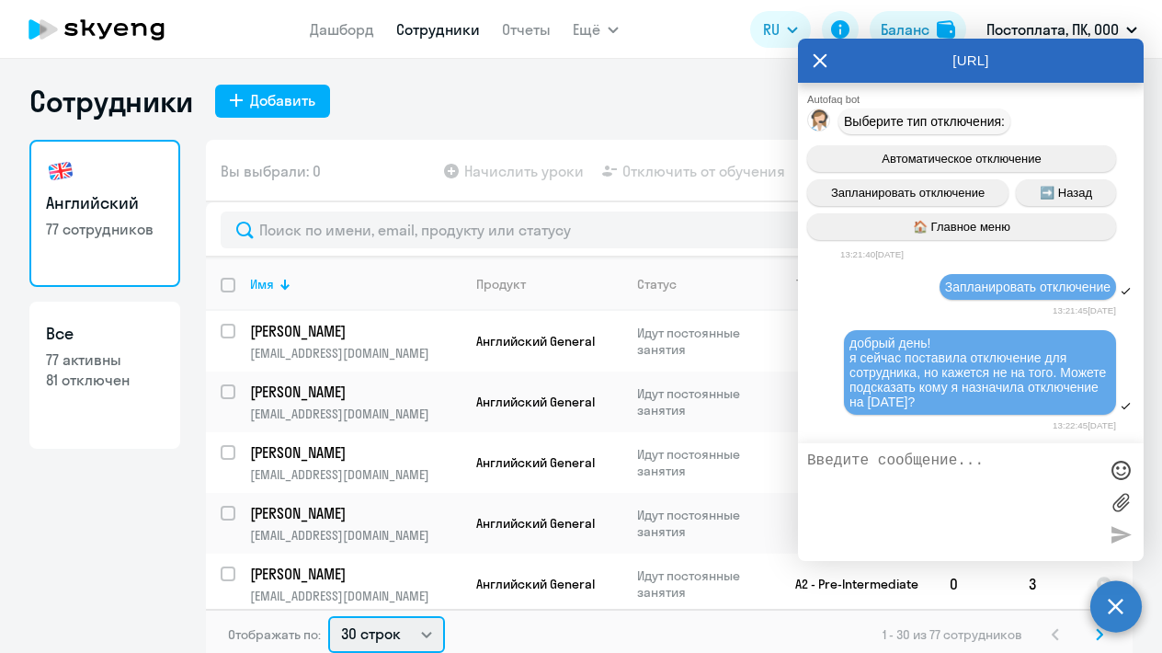
select select "100"
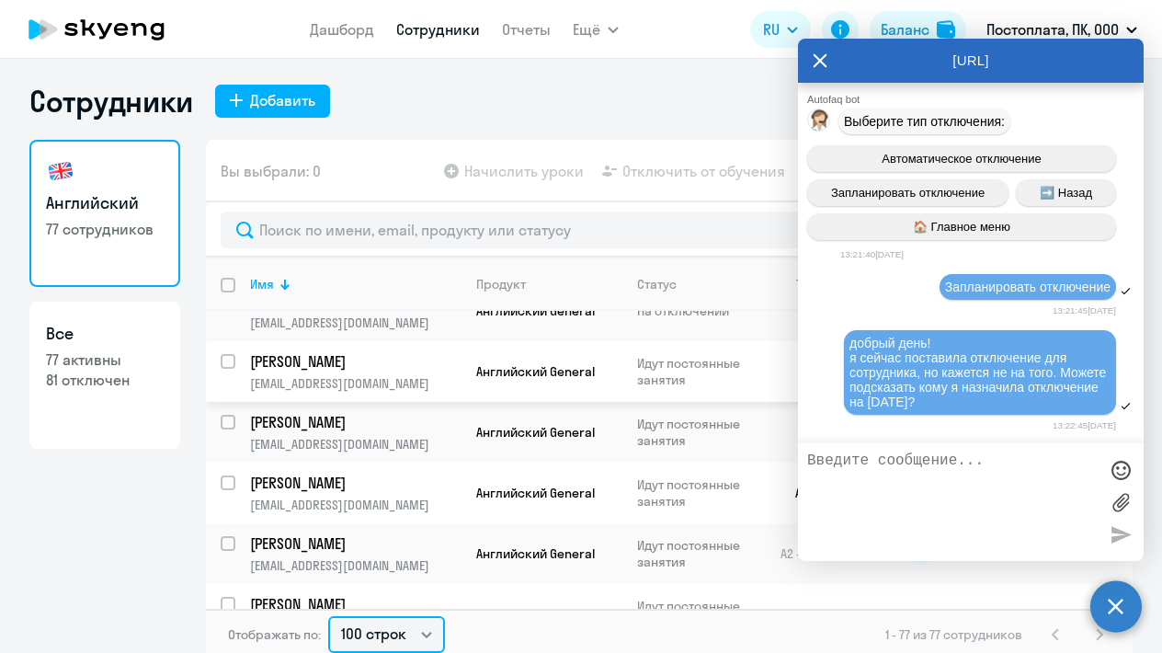
scroll to position [3089, 0]
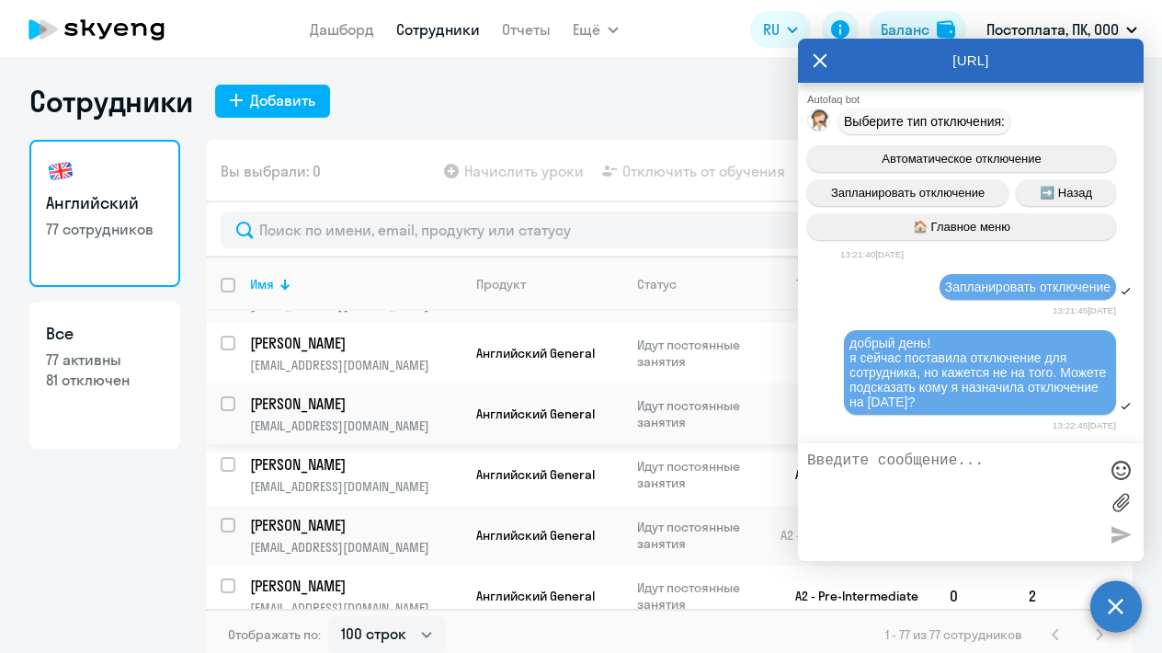
click at [228, 396] on input "select row 26139351" at bounding box center [239, 414] width 37 height 37
checkbox input "true"
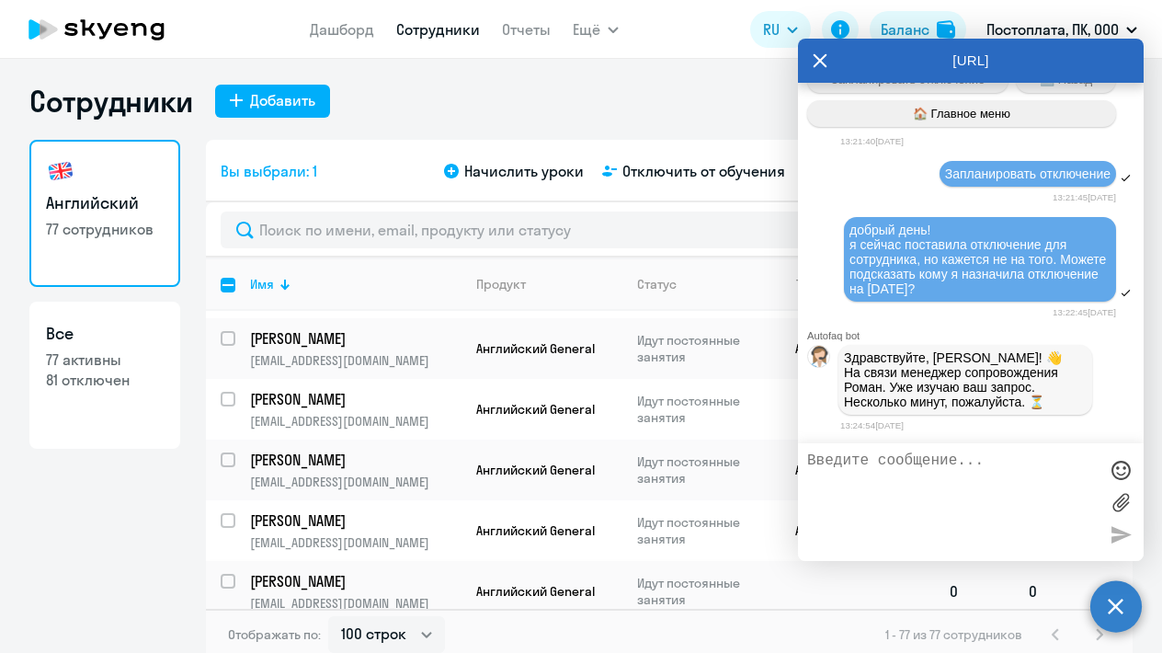
scroll to position [4287, 0]
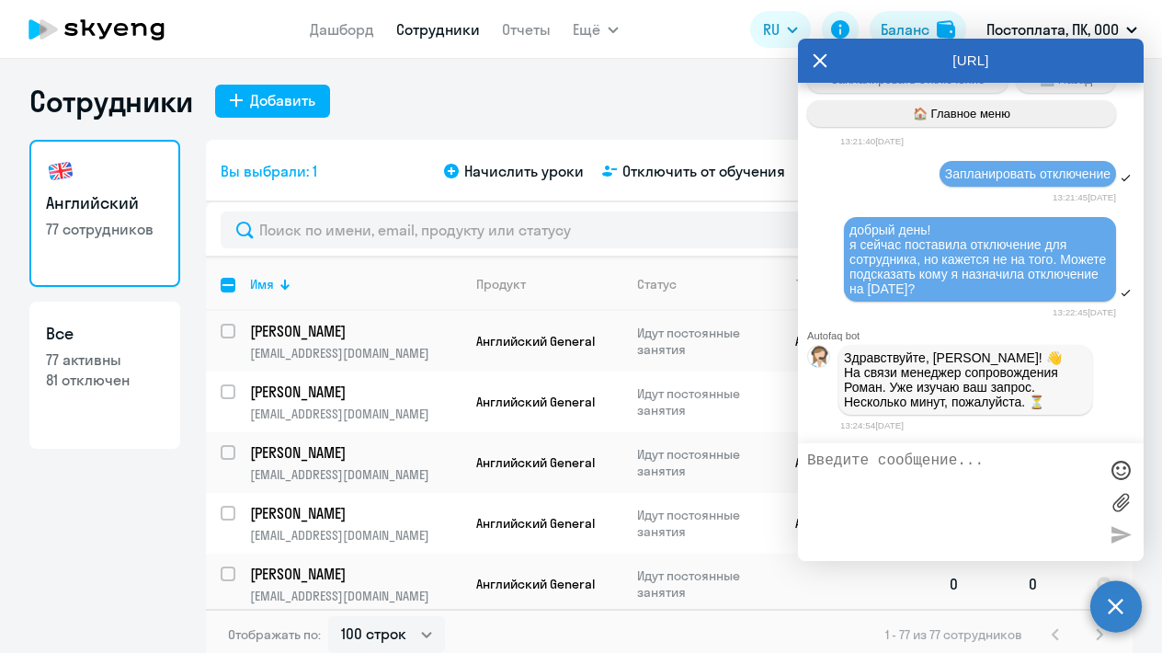
click at [228, 566] on input "select row 41988417" at bounding box center [239, 584] width 37 height 37
checkbox input "true"
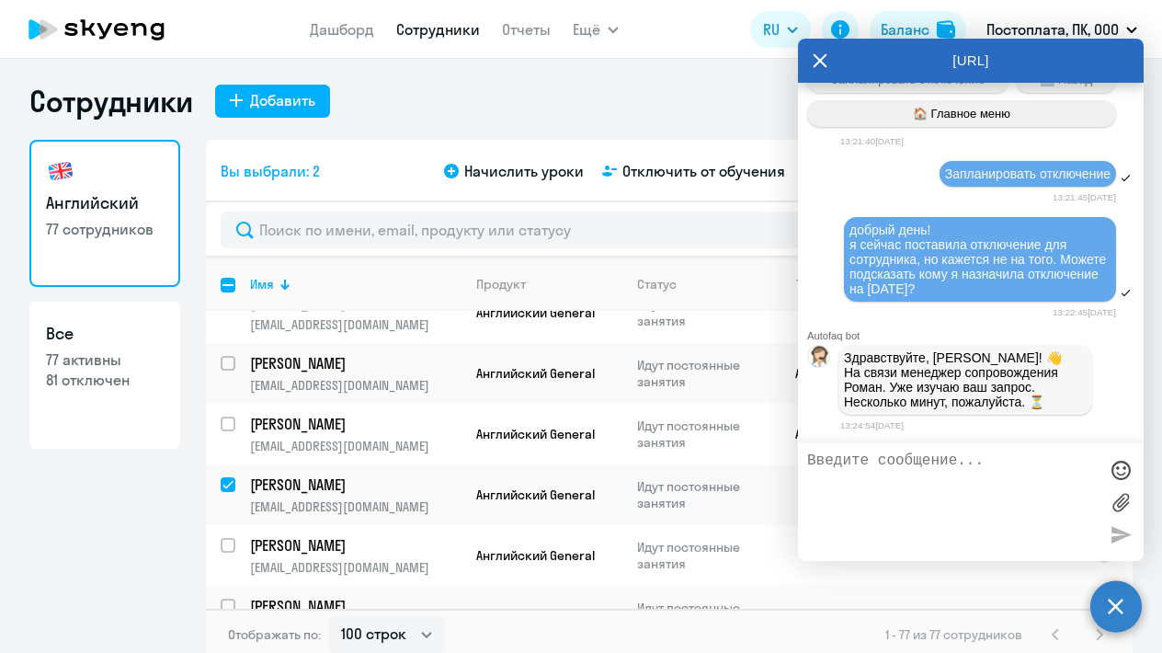
scroll to position [4375, 0]
click at [646, 173] on span "Отключить от обучения" at bounding box center [704, 171] width 163 height 22
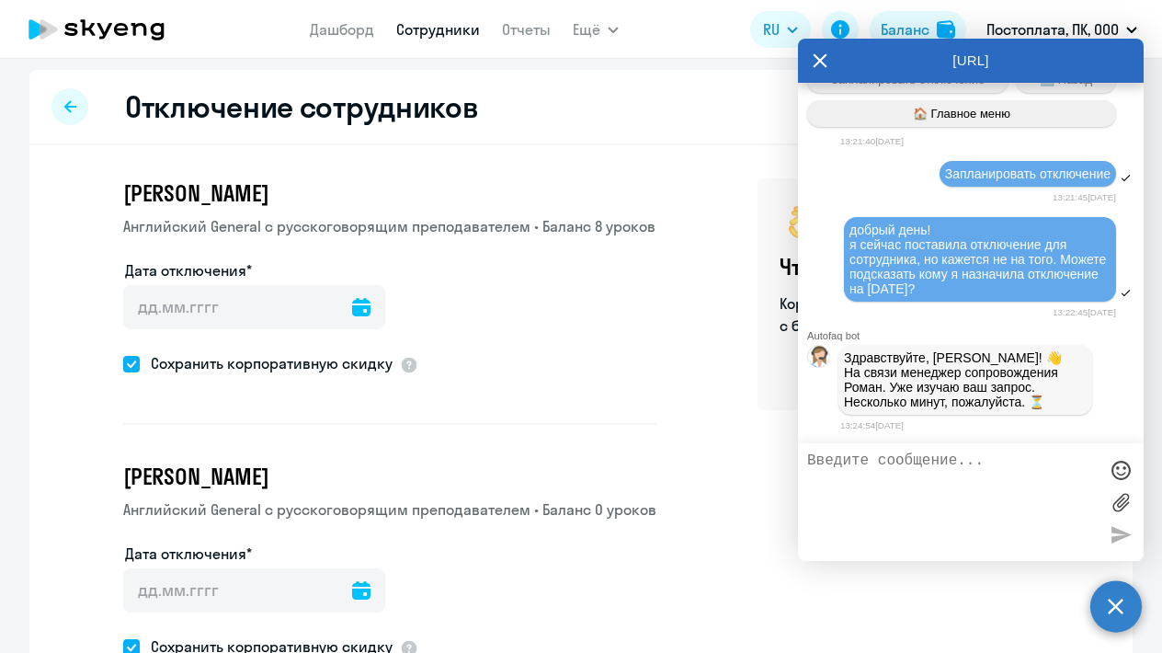
click at [360, 307] on icon at bounding box center [361, 307] width 18 height 18
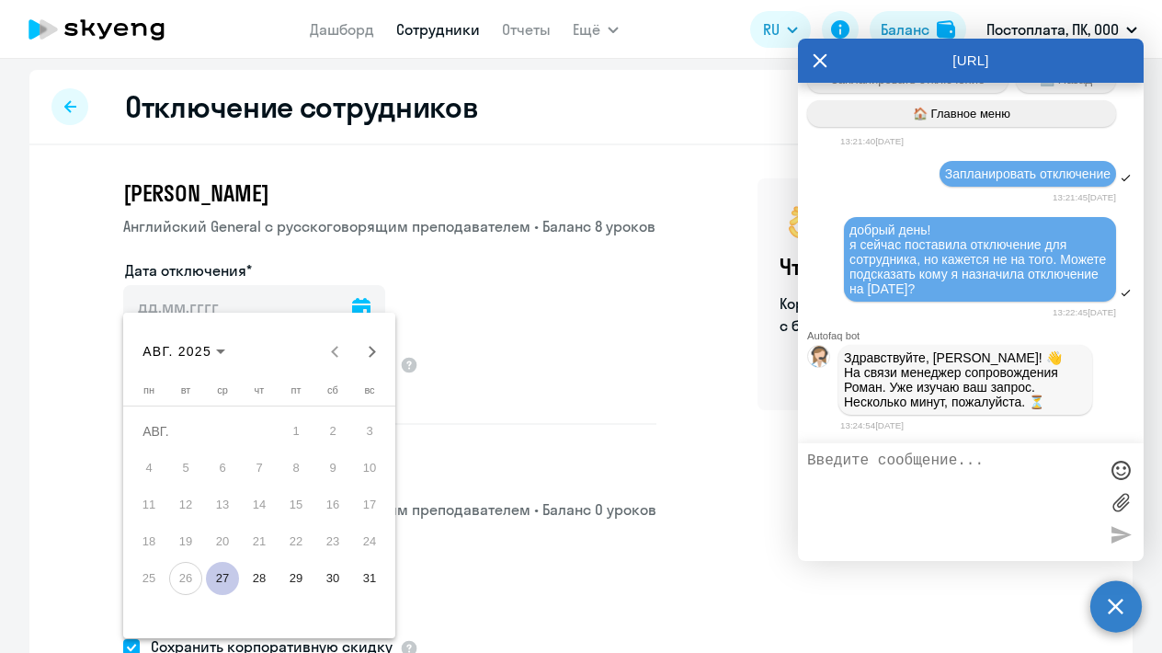
click at [376, 580] on span "31" at bounding box center [369, 578] width 33 height 33
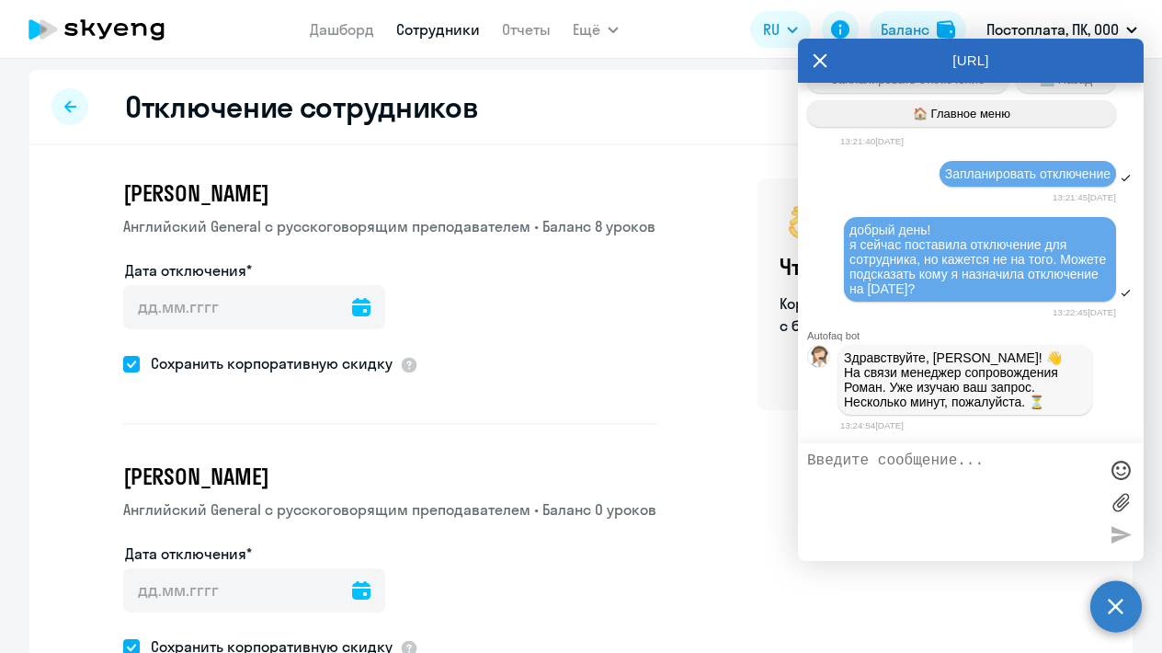
type input "[DATE]"
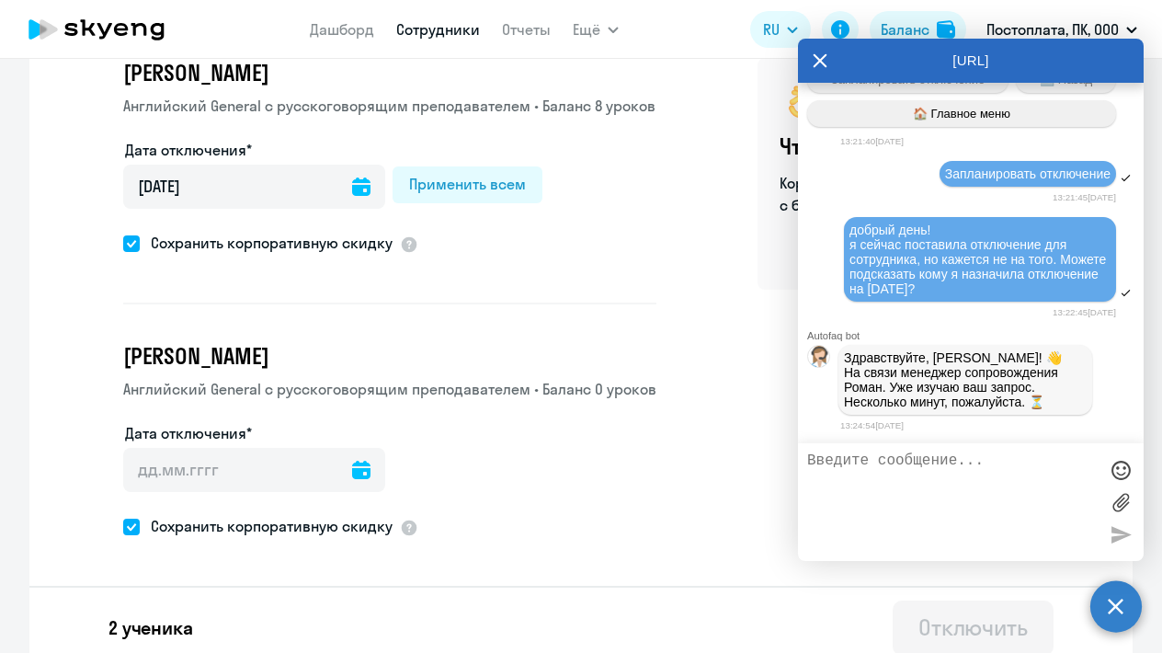
scroll to position [125, 0]
click at [455, 187] on div "Применить всем" at bounding box center [467, 183] width 117 height 22
type input "[DATE]"
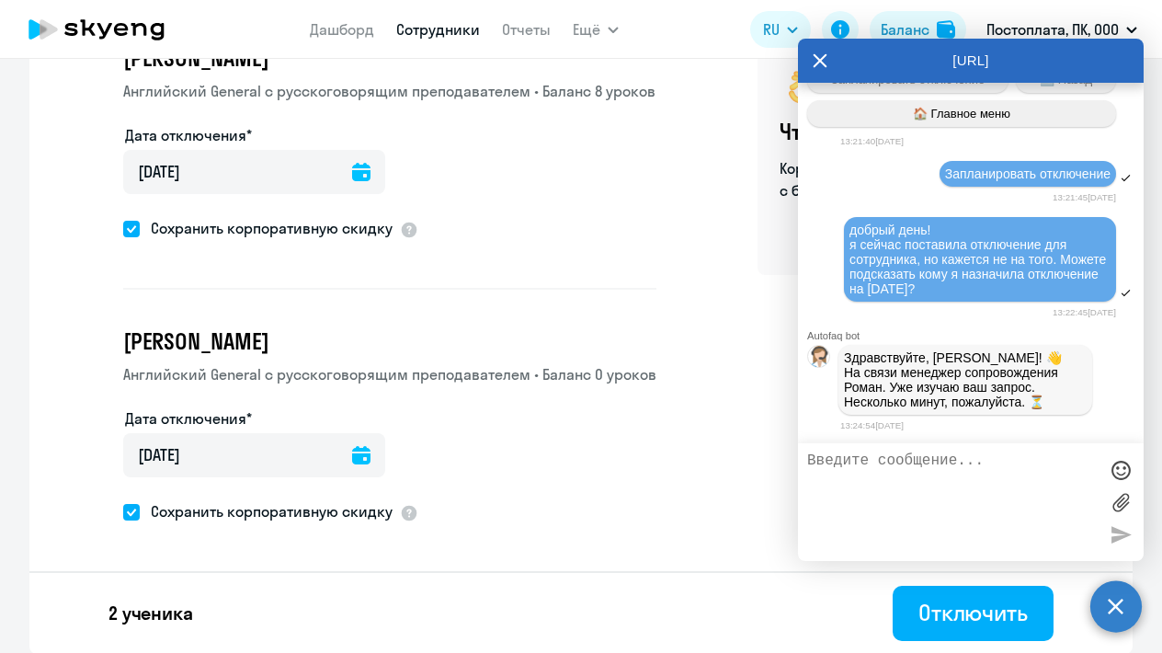
scroll to position [138, 0]
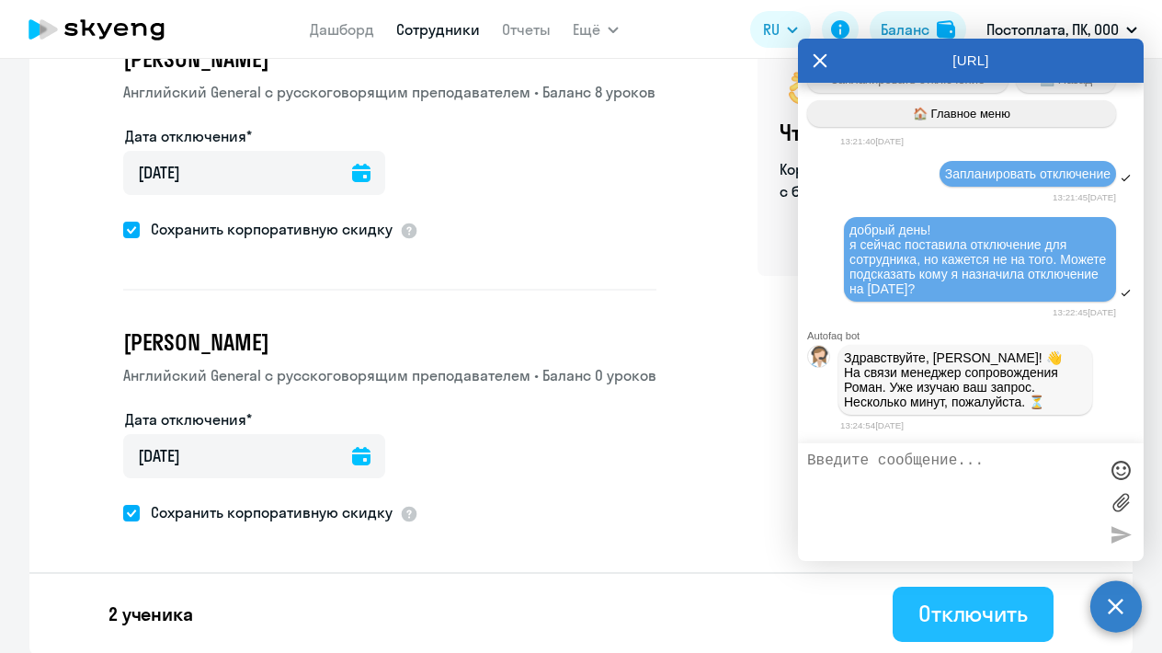
click at [930, 617] on div "Отключить" at bounding box center [973, 613] width 109 height 29
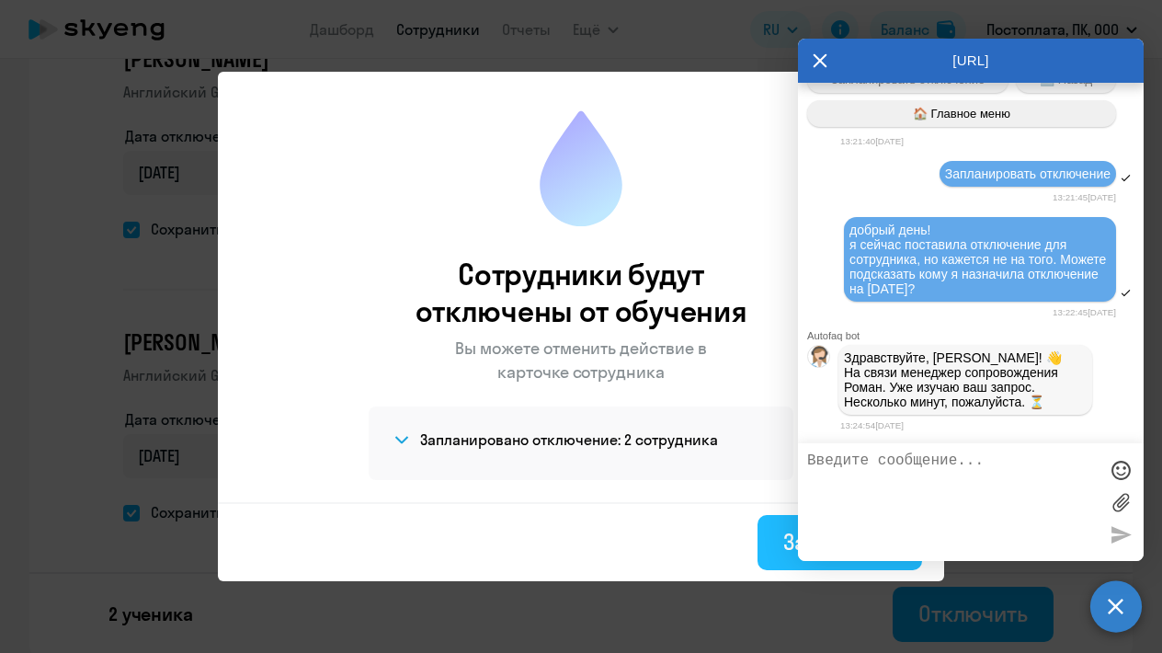
click at [776, 554] on button "Завершить" at bounding box center [840, 542] width 165 height 55
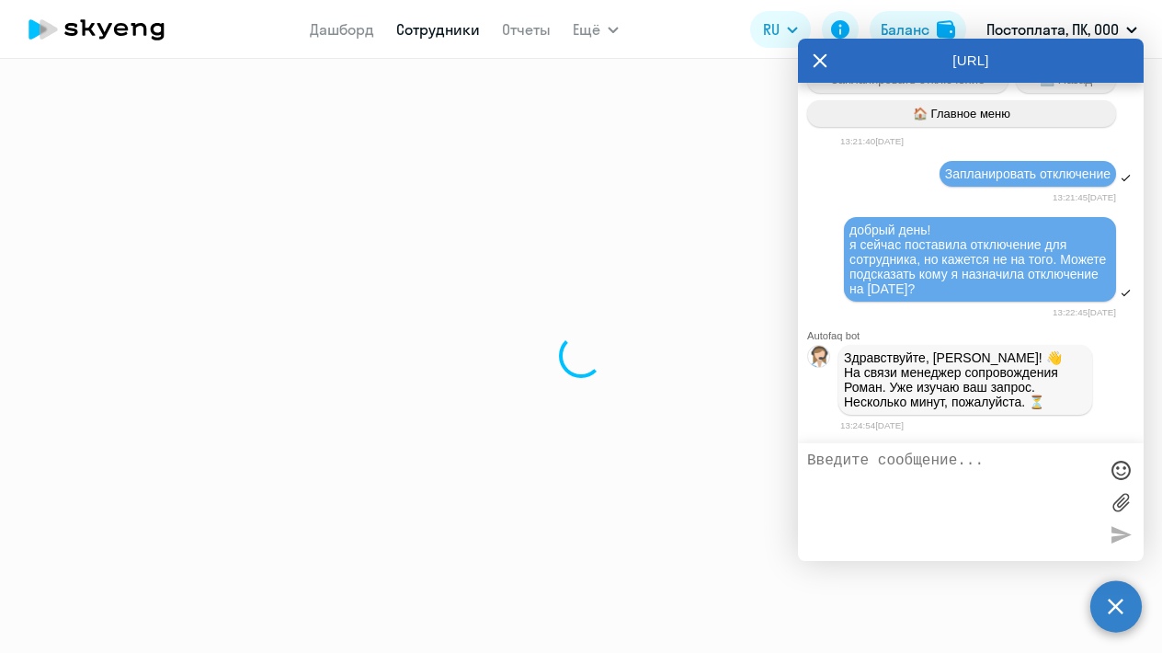
select select "30"
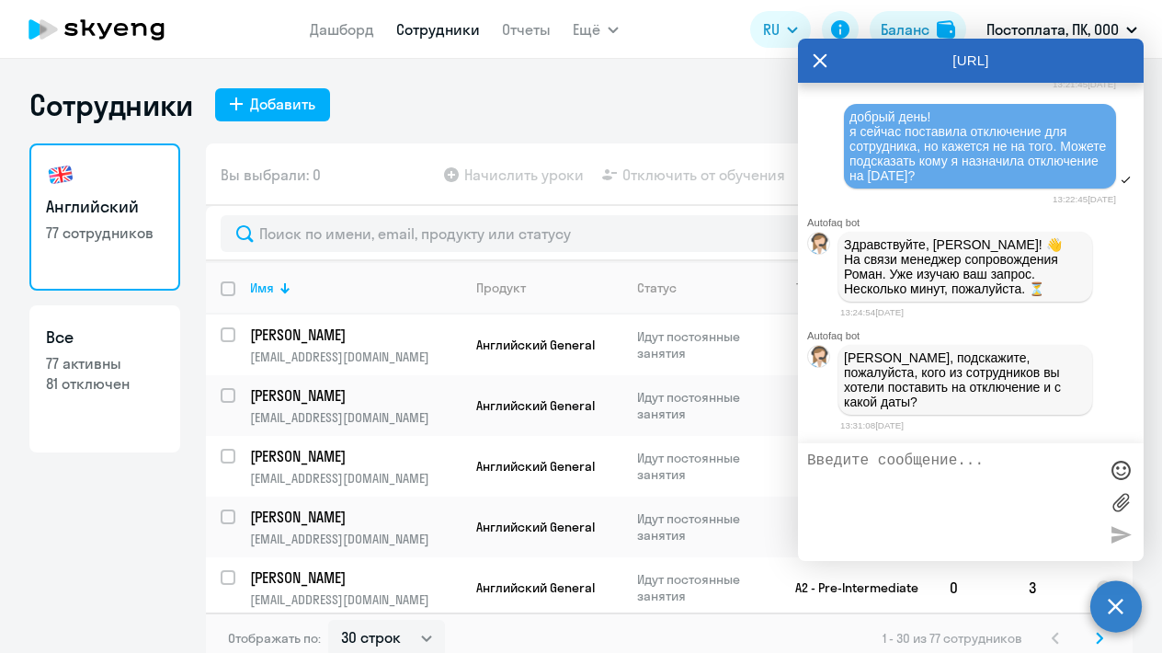
scroll to position [48981, 0]
click at [878, 480] on textarea at bounding box center [952, 501] width 291 height 99
click at [917, 470] on textarea at bounding box center [952, 501] width 291 height 99
type textarea "[PERSON_NAME] с [DATE]"
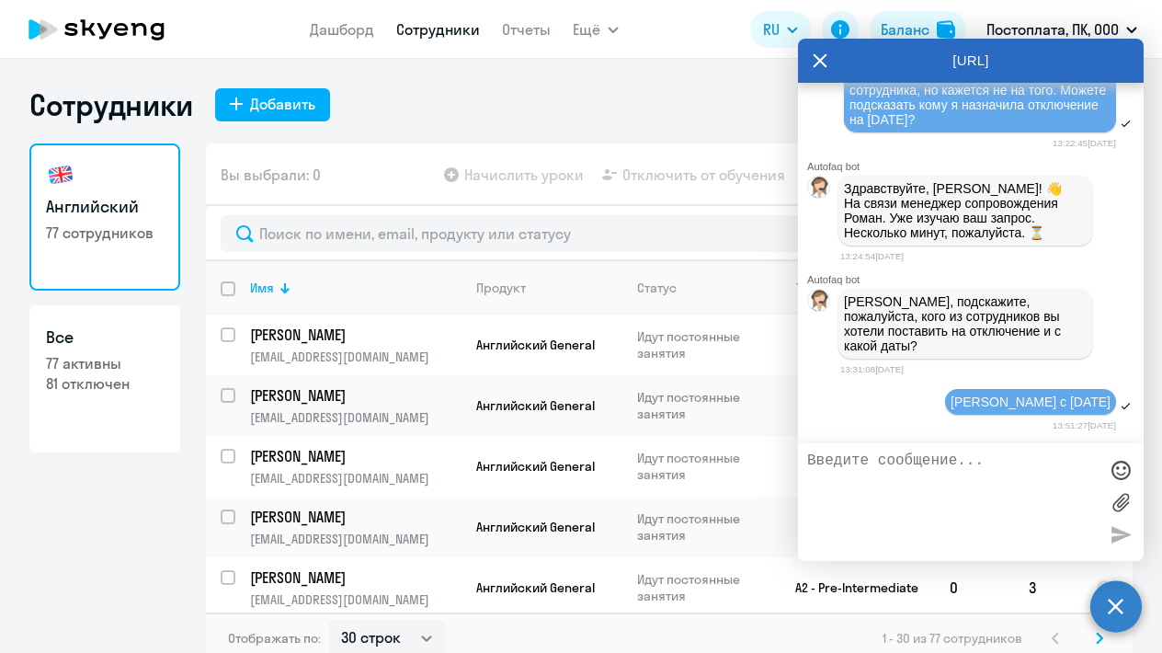
scroll to position [49038, 0]
type textarea "мне кажется я не того [PERSON_NAME] поставила на отключение"
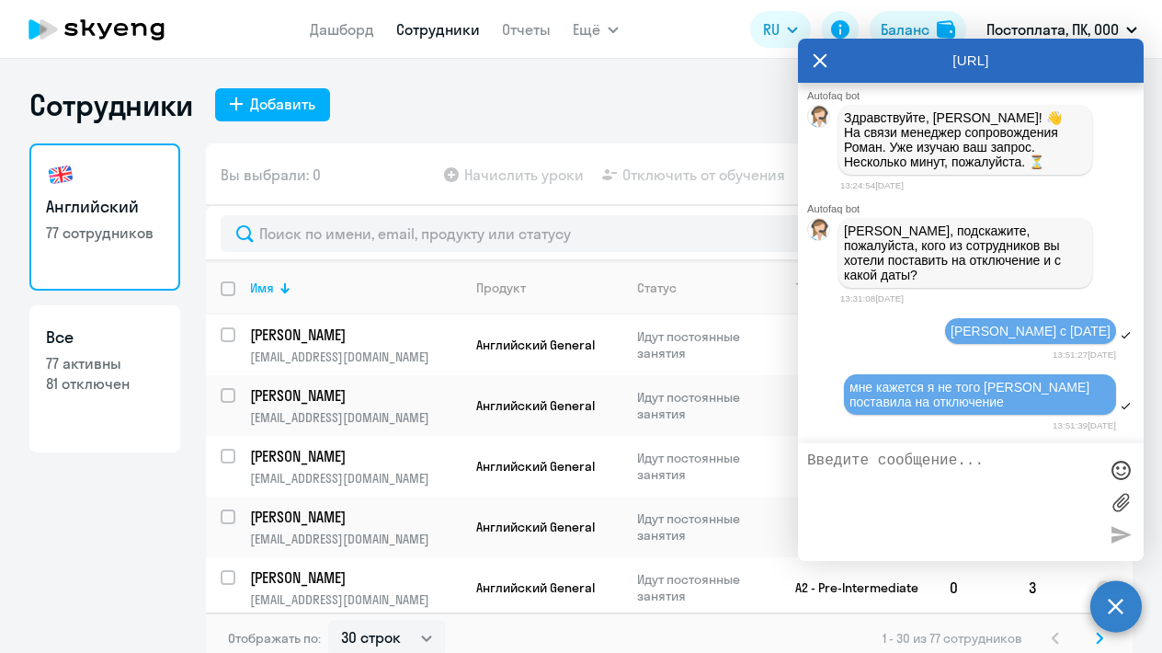
scroll to position [49110, 0]
